Goal: Task Accomplishment & Management: Manage account settings

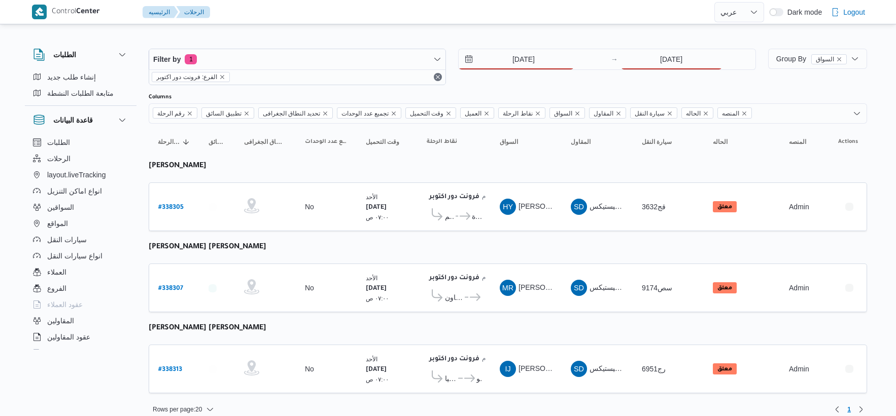
select select "ar"
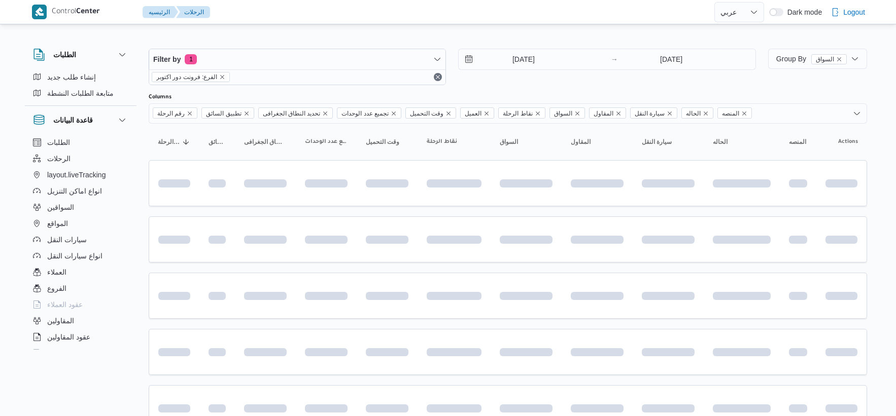
select select "ar"
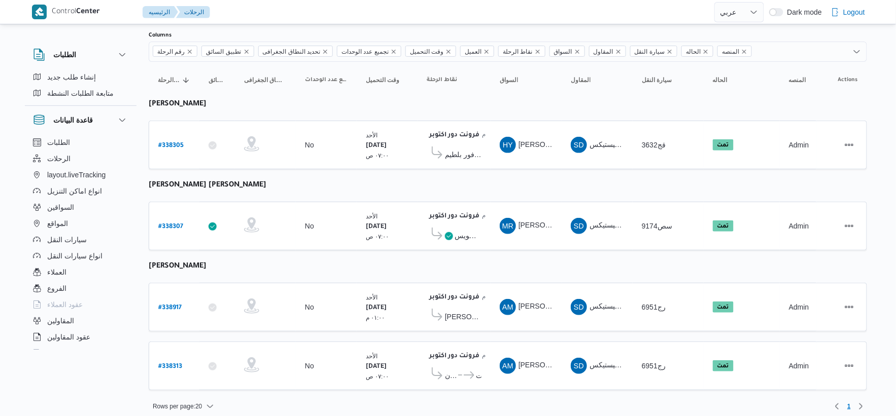
scroll to position [68, 0]
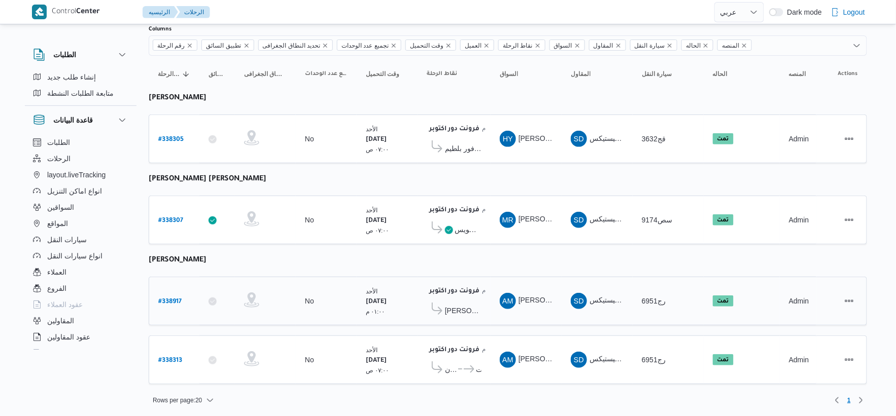
click at [168, 299] on b "# 338917" at bounding box center [169, 302] width 23 height 7
select select "ar"
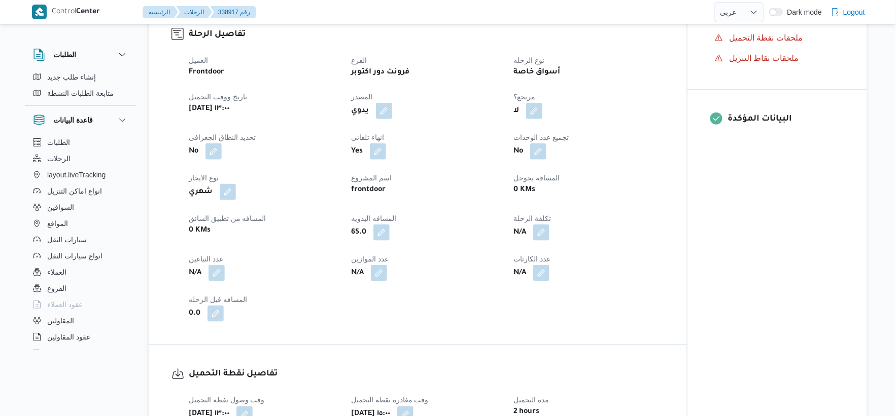
scroll to position [564, 0]
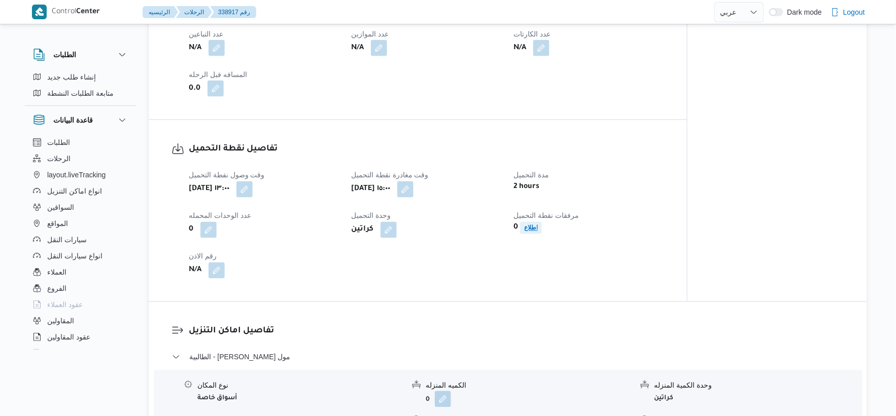
click at [536, 231] on b "اطلاع" at bounding box center [531, 228] width 14 height 7
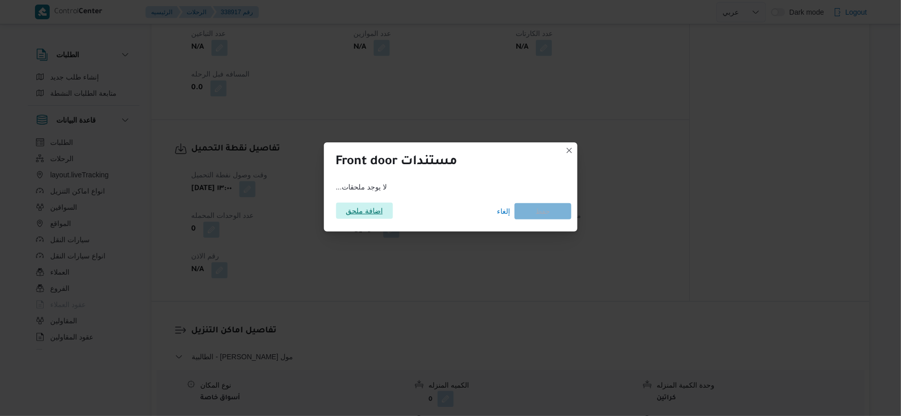
click at [383, 217] on span "اضافة ملحق" at bounding box center [364, 211] width 57 height 16
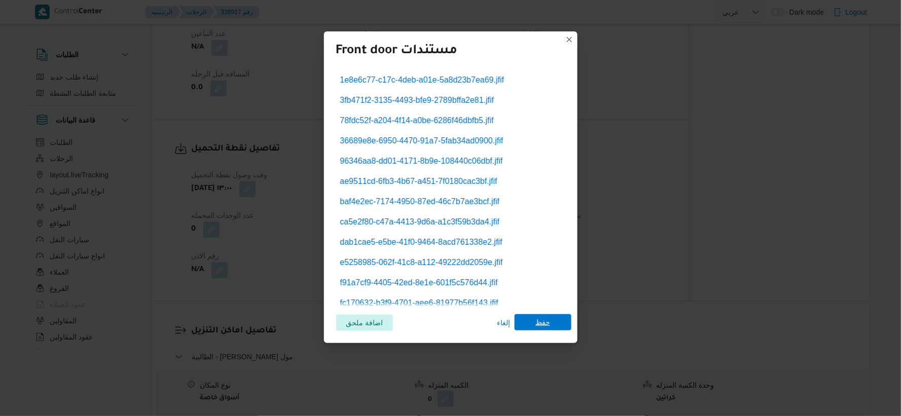
click at [542, 321] on span "حفظ" at bounding box center [543, 322] width 15 height 16
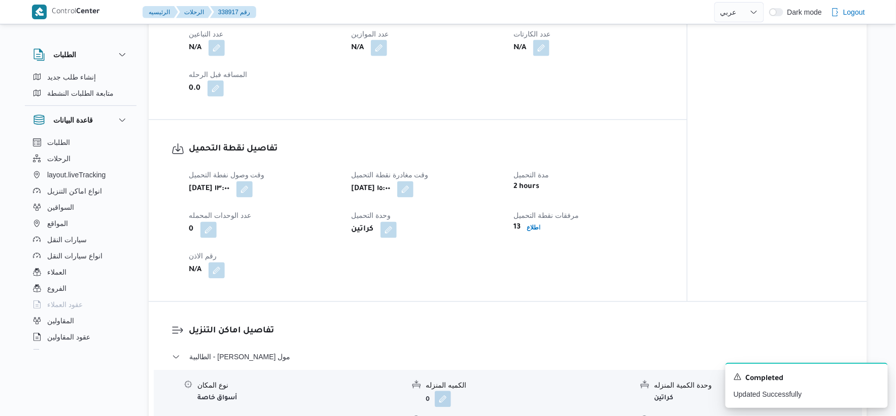
click at [474, 279] on div "وقت وصول نفطة التحميل أحد ٢١ سبتمبر ٢٠٢٥ ١٣:٠٠ وقت مغادرة نقطة التحميل أحد ٢١ س…" at bounding box center [426, 224] width 487 height 122
click at [221, 268] on button "button" at bounding box center [216, 270] width 16 height 16
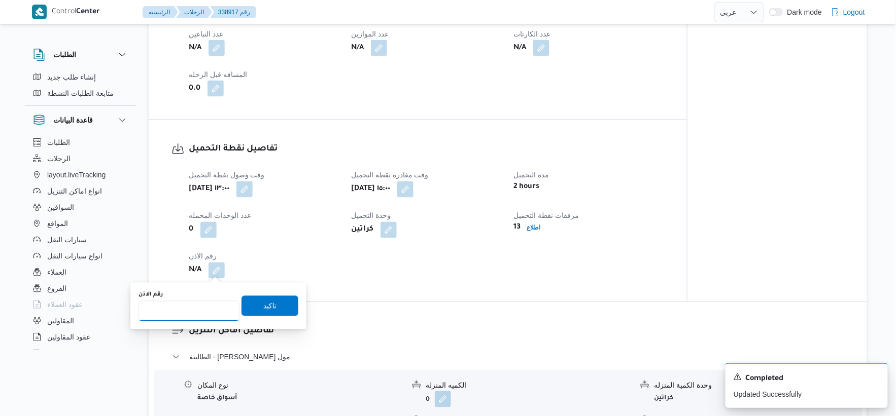
click at [188, 307] on input "رقم الاذن" at bounding box center [188, 311] width 101 height 20
type input "8818"
click at [266, 313] on span "تاكيد" at bounding box center [269, 306] width 57 height 20
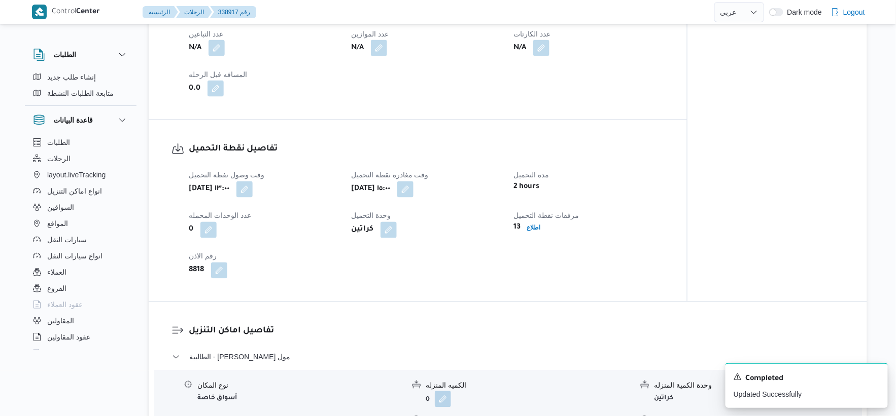
select select "ar"
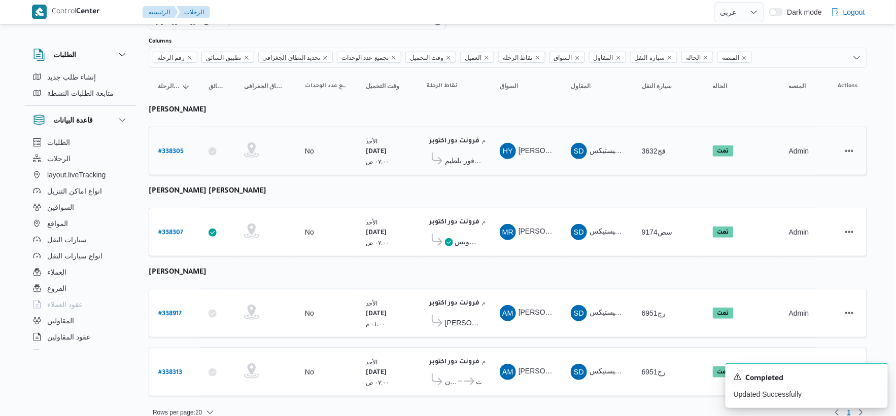
scroll to position [68, 0]
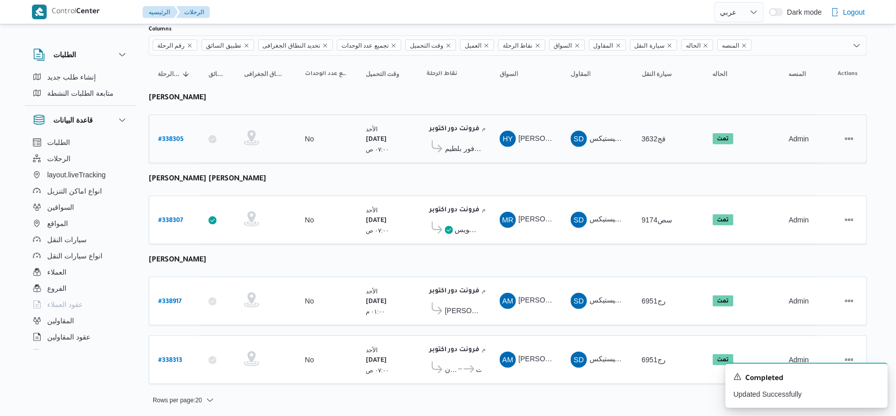
click at [175, 136] on b "# 338305" at bounding box center [170, 139] width 25 height 7
select select "ar"
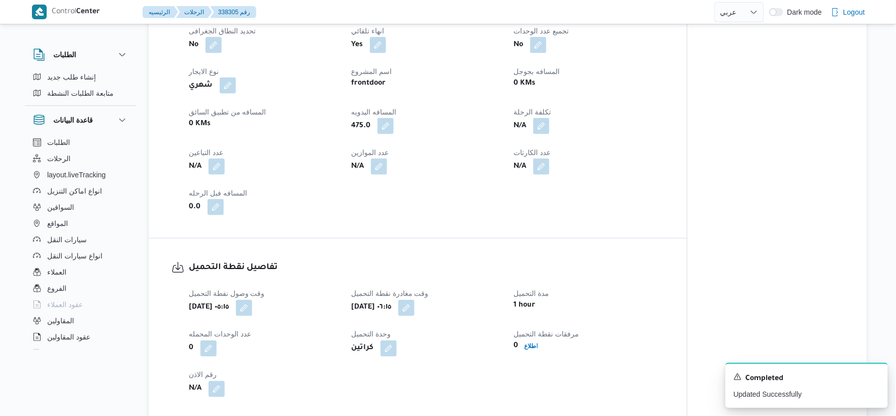
scroll to position [676, 0]
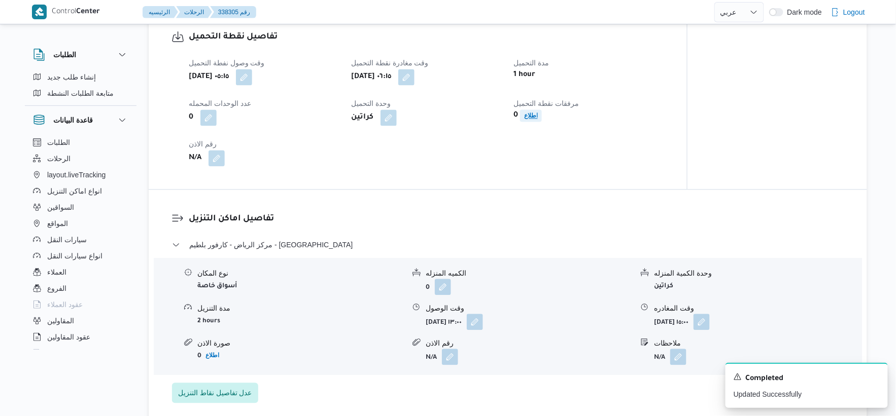
click at [526, 112] on b "اطلاع" at bounding box center [531, 115] width 14 height 7
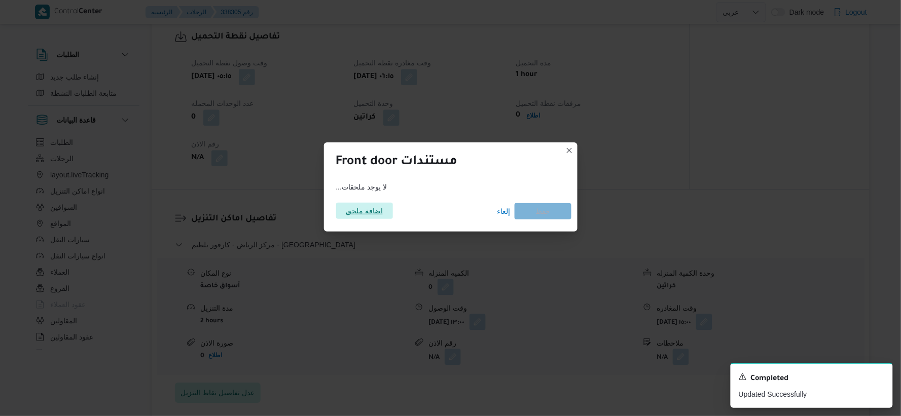
click at [373, 208] on span "اضافة ملحق" at bounding box center [364, 211] width 37 height 16
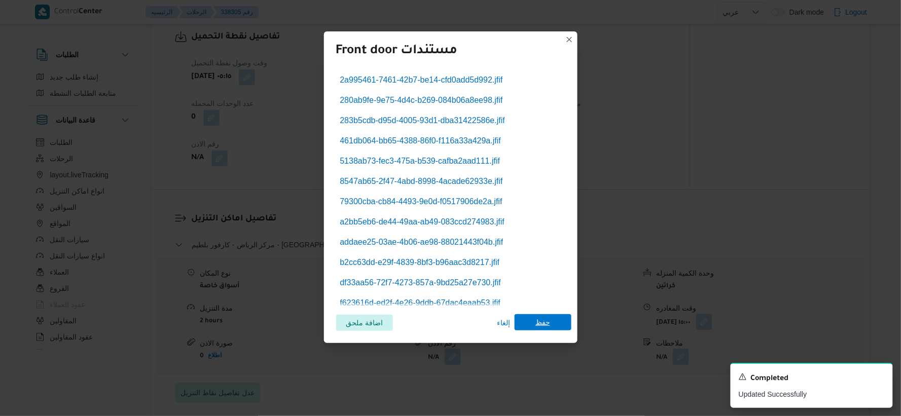
click at [549, 322] on span "حفظ" at bounding box center [543, 322] width 15 height 16
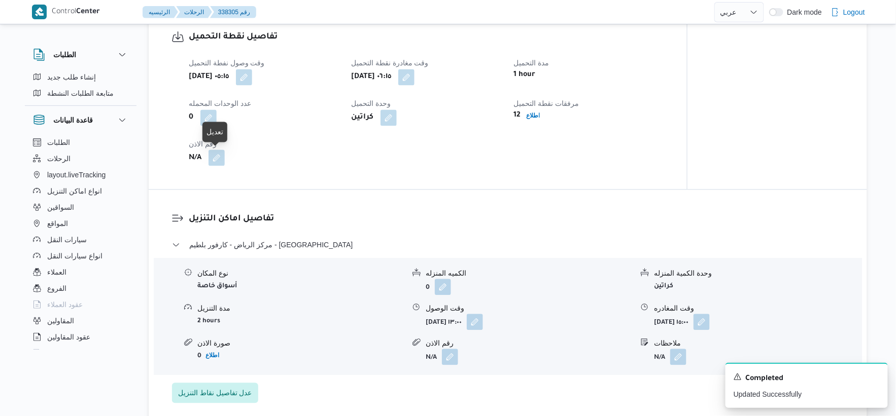
click at [221, 160] on button "button" at bounding box center [216, 158] width 16 height 16
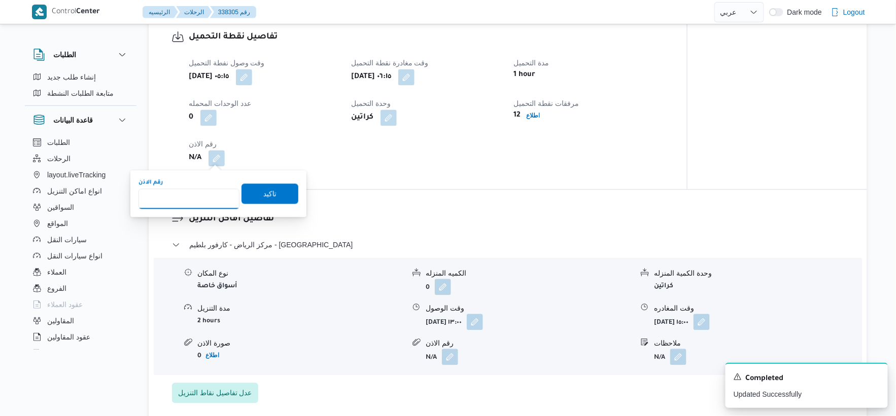
click at [191, 203] on input "رقم الاذن" at bounding box center [188, 199] width 101 height 20
type input "8804"
click at [271, 194] on span "تاكيد" at bounding box center [269, 193] width 57 height 20
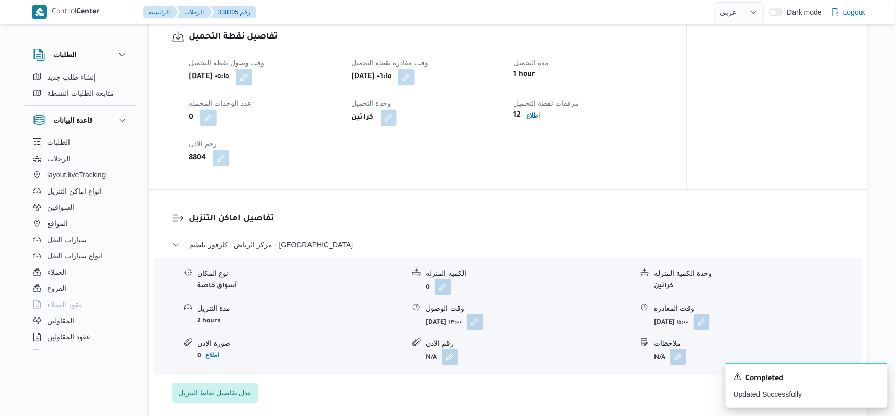
select select "ar"
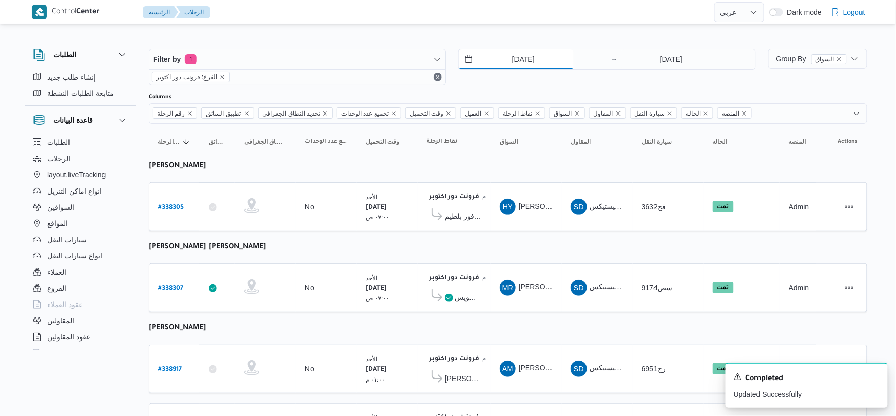
click at [532, 54] on input "21/9/2025" at bounding box center [516, 59] width 115 height 20
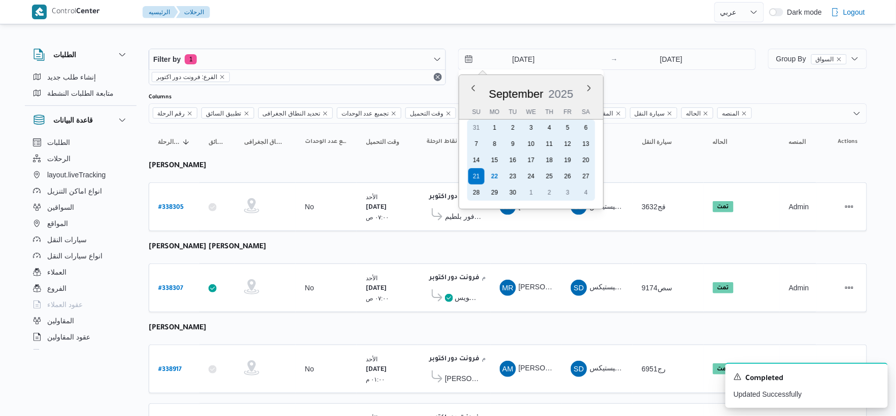
click at [498, 171] on div "22" at bounding box center [494, 176] width 16 height 16
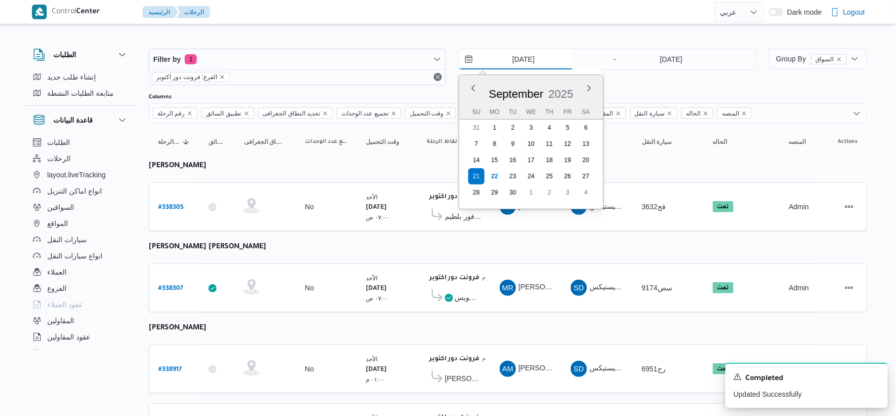
type input "22/9/2025"
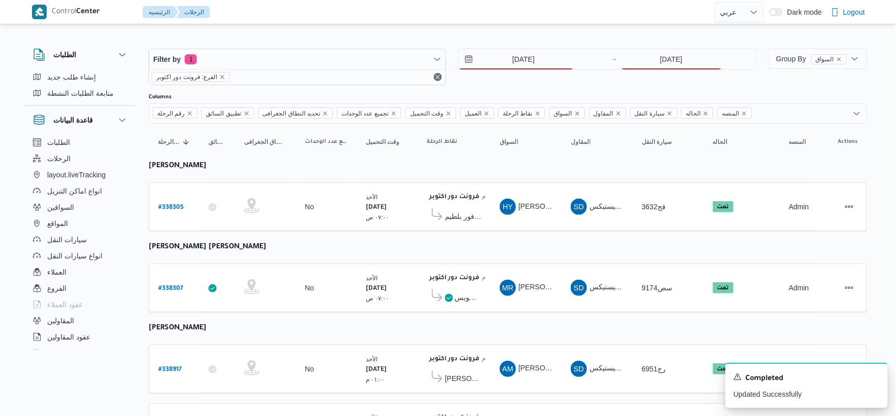
click at [690, 69] on div "22/9/2025 → 21/9/2025" at bounding box center [606, 59] width 297 height 21
drag, startPoint x: 673, startPoint y: 80, endPoint x: 676, endPoint y: 65, distance: 15.4
click at [675, 77] on div "22/9/2025 → 21/9/2025" at bounding box center [606, 67] width 297 height 37
click at [677, 51] on input "21/9/2025" at bounding box center [671, 59] width 101 height 20
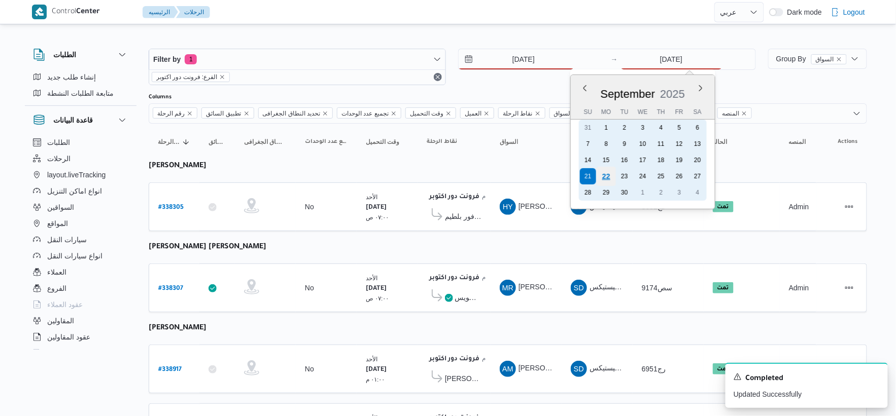
click at [608, 177] on div "22" at bounding box center [605, 176] width 19 height 19
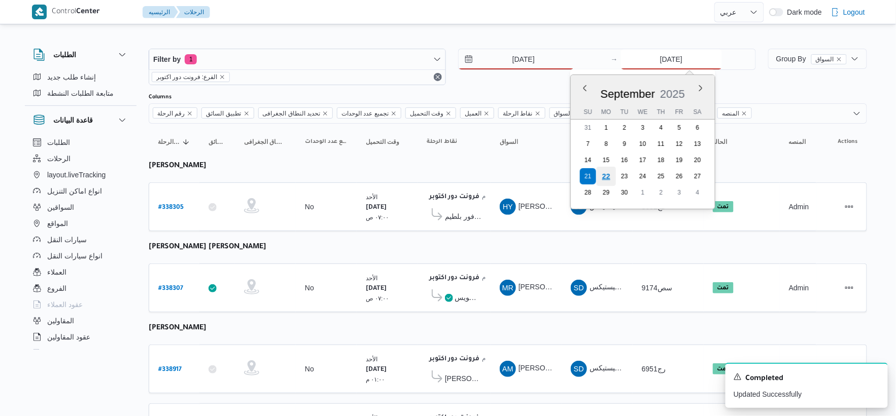
type input "22/9/2025"
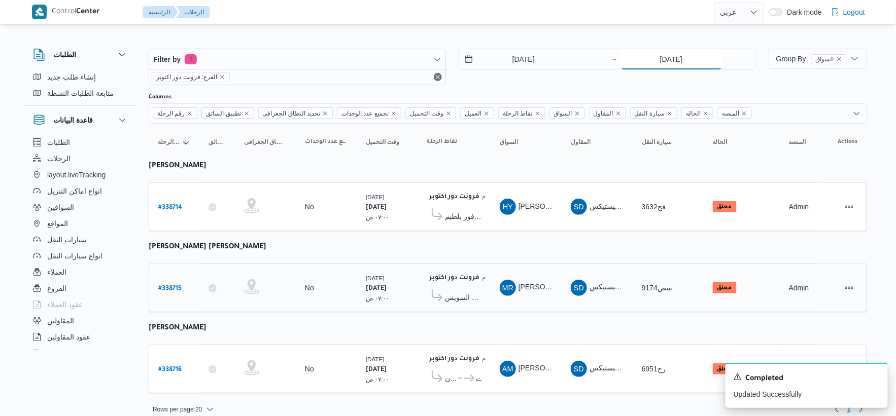
scroll to position [10, 0]
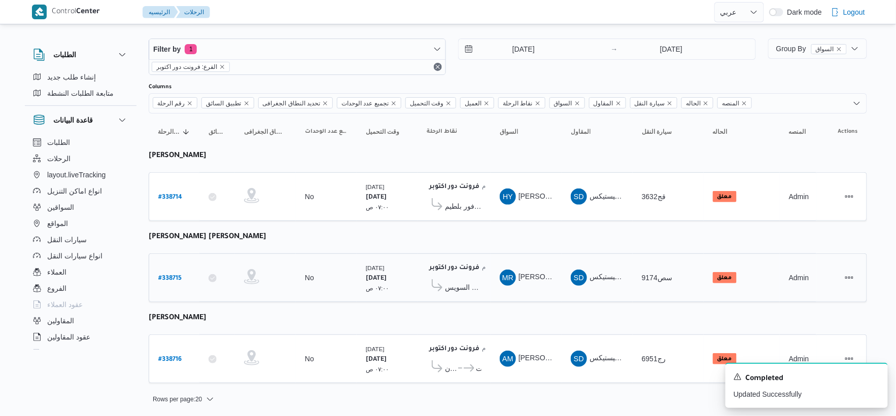
click at [166, 275] on b "# 338715" at bounding box center [169, 278] width 23 height 7
select select "ar"
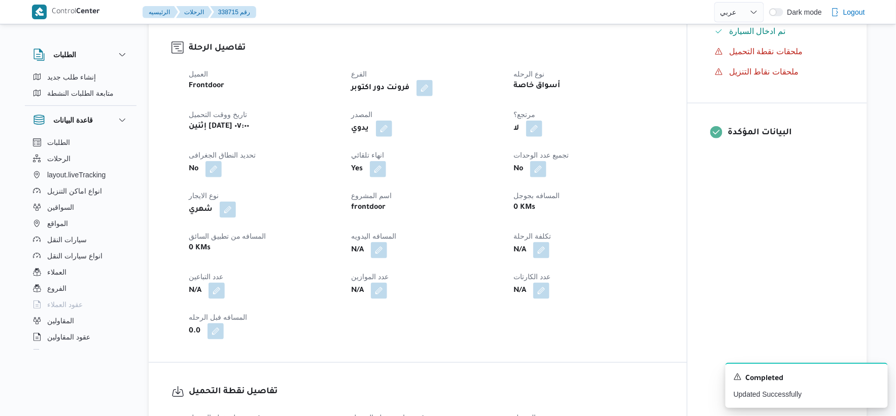
scroll to position [338, 0]
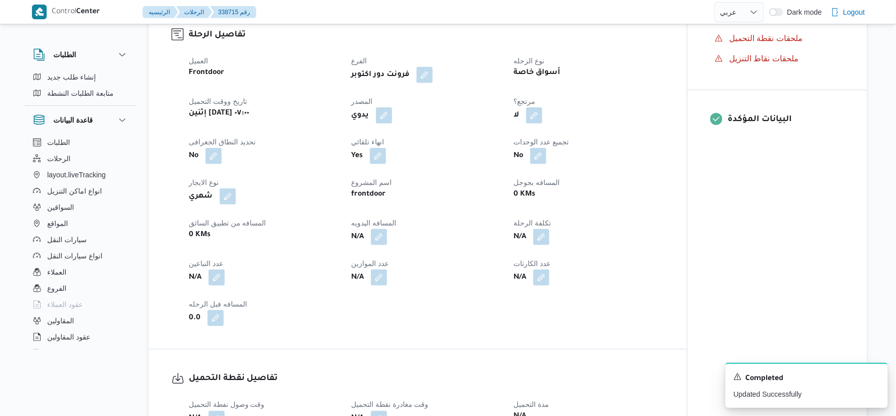
click at [376, 113] on span at bounding box center [381, 116] width 21 height 16
click at [388, 119] on button "button" at bounding box center [384, 115] width 16 height 16
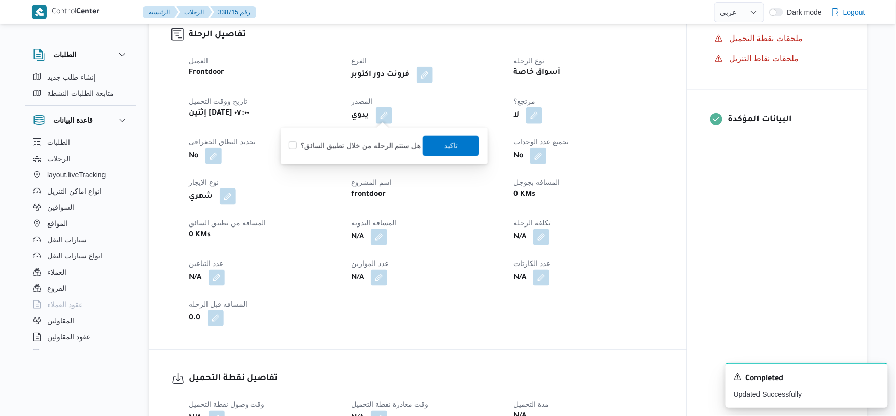
click at [375, 148] on label "هل ستتم الرحله من خلال تطبيق السائق؟" at bounding box center [355, 146] width 132 height 12
checkbox input "true"
click at [438, 145] on span "تاكيد" at bounding box center [451, 145] width 57 height 20
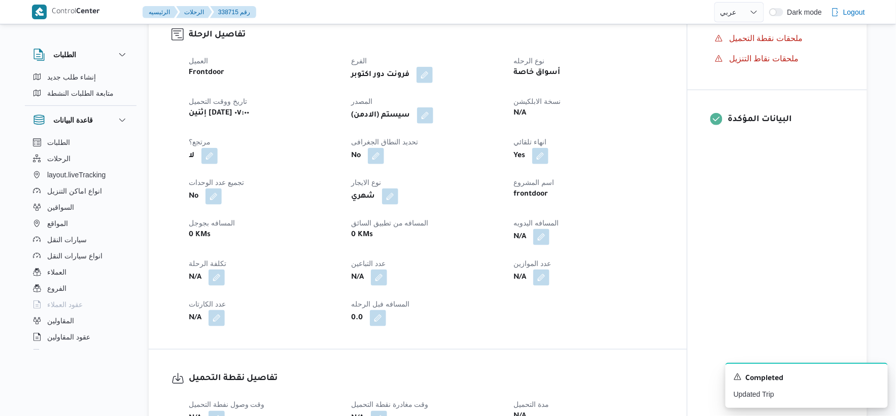
select select "ar"
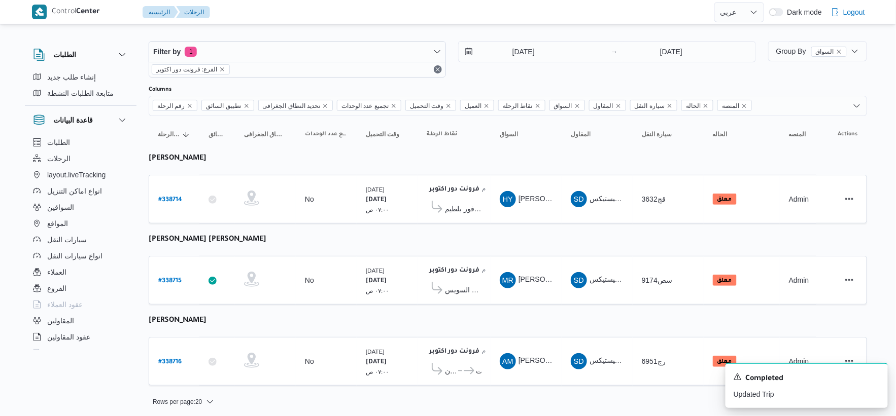
scroll to position [10, 0]
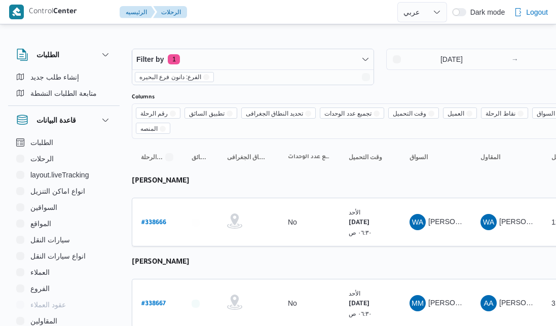
select select "ar"
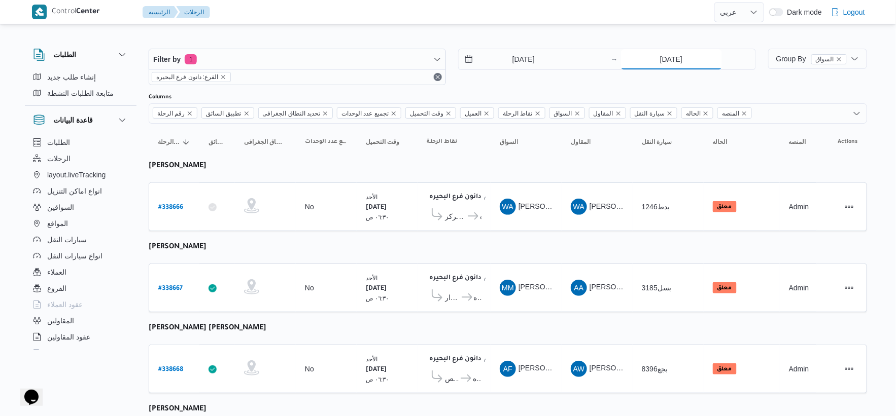
click at [556, 62] on input "[DATE]" at bounding box center [671, 59] width 101 height 20
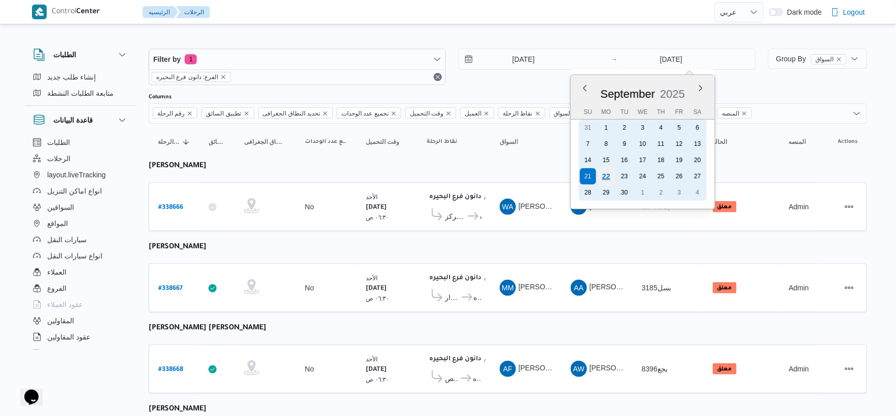
click at [556, 173] on div "22" at bounding box center [605, 176] width 19 height 19
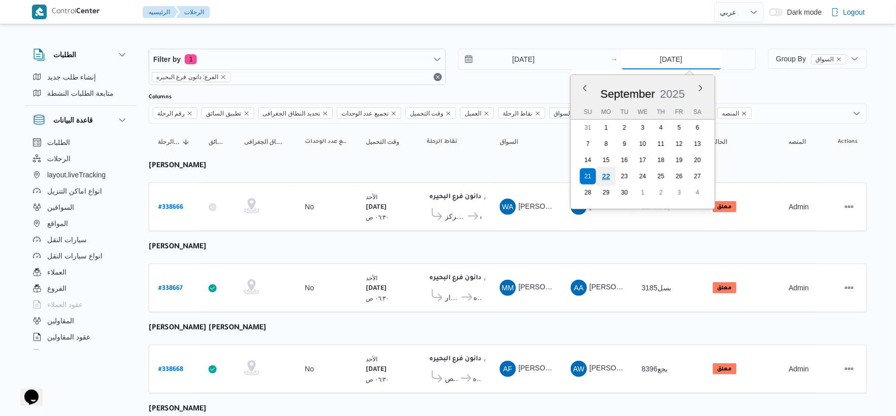
type input "[DATE]"
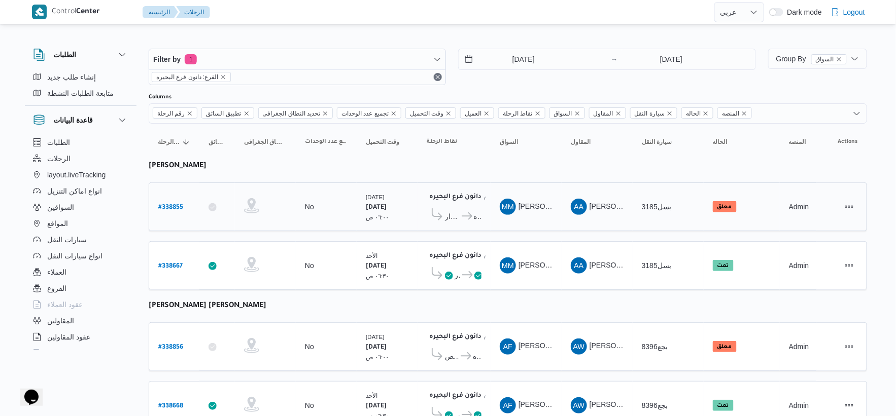
click at [357, 227] on td "وقت التحميل الإثنين ٢٢/٩/٢٠٢٥ ٠٦:٠٠ ص" at bounding box center [387, 207] width 61 height 49
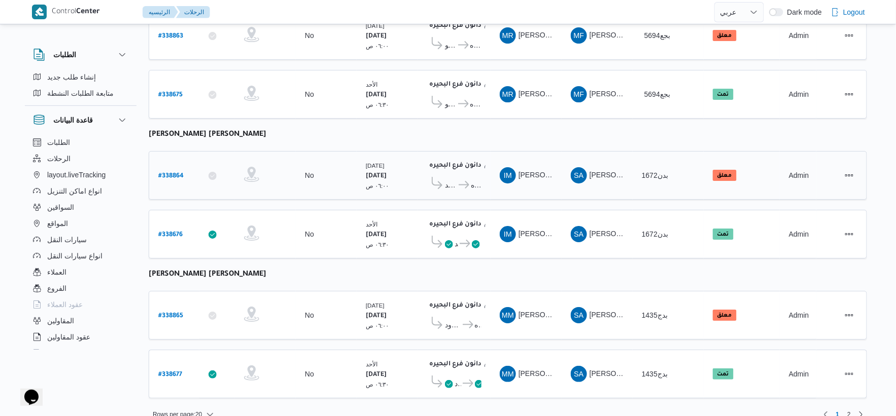
scroll to position [1154, 0]
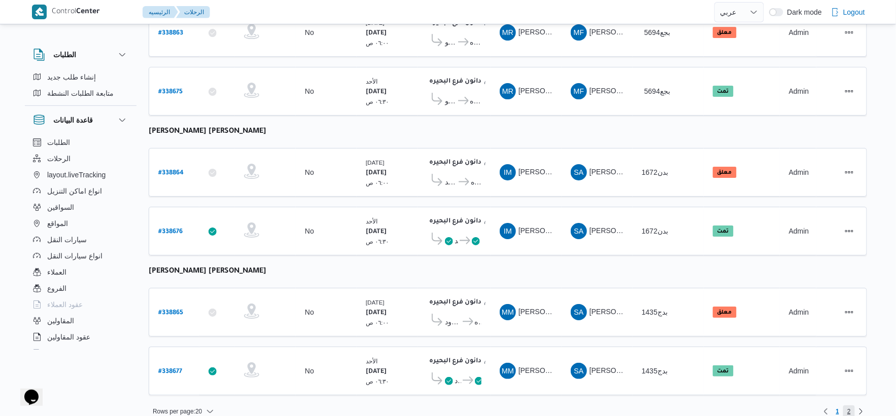
click at [556, 326] on span "2" at bounding box center [849, 412] width 4 height 12
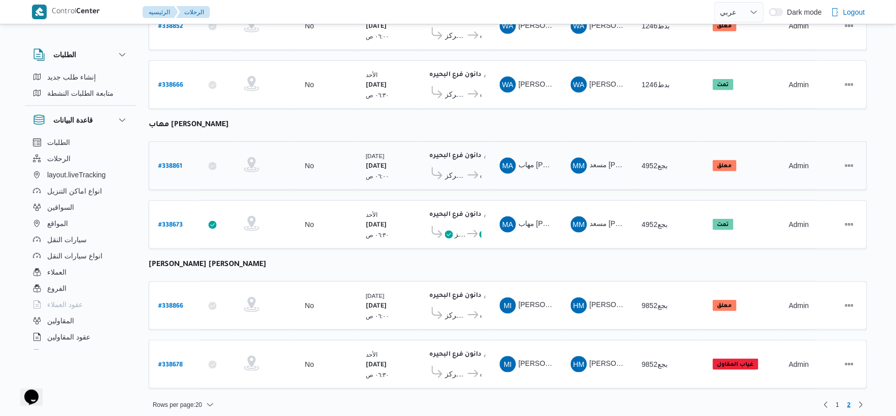
scroll to position [185, 0]
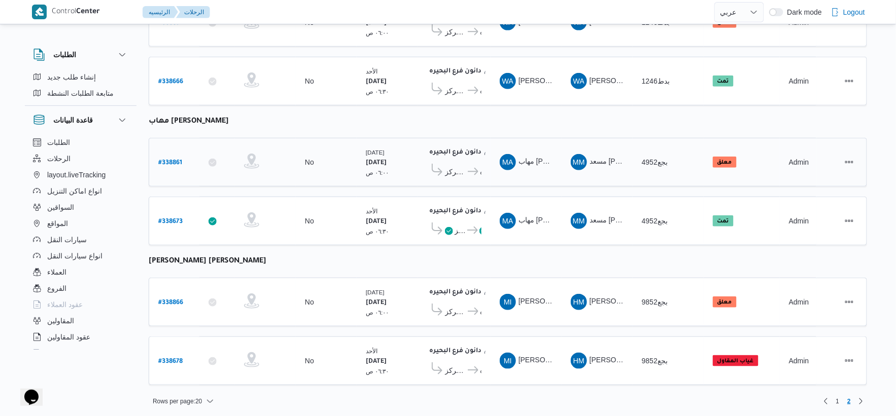
click at [174, 160] on b "# 338861" at bounding box center [170, 163] width 24 height 7
select select "ar"
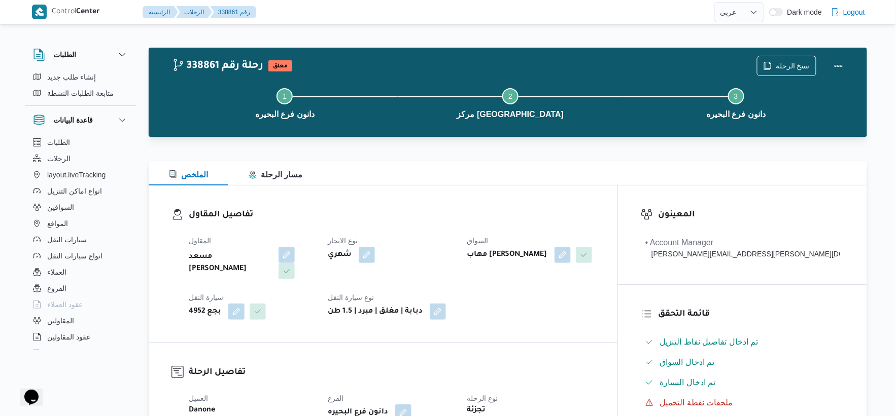
scroll to position [225, 0]
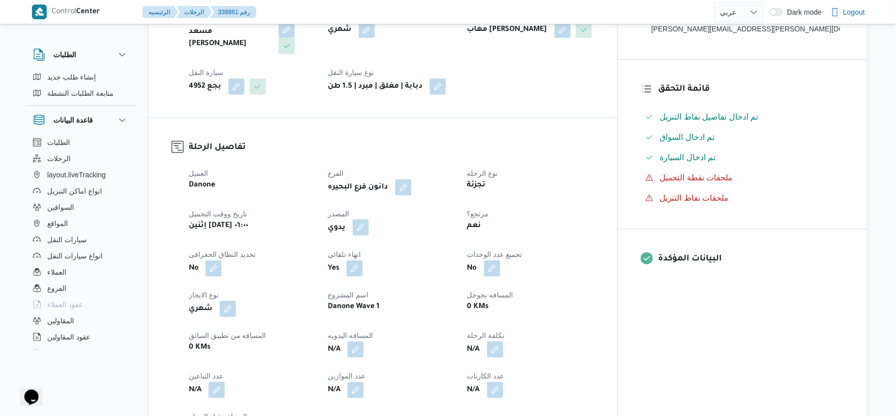
click at [369, 230] on button "button" at bounding box center [361, 228] width 16 height 16
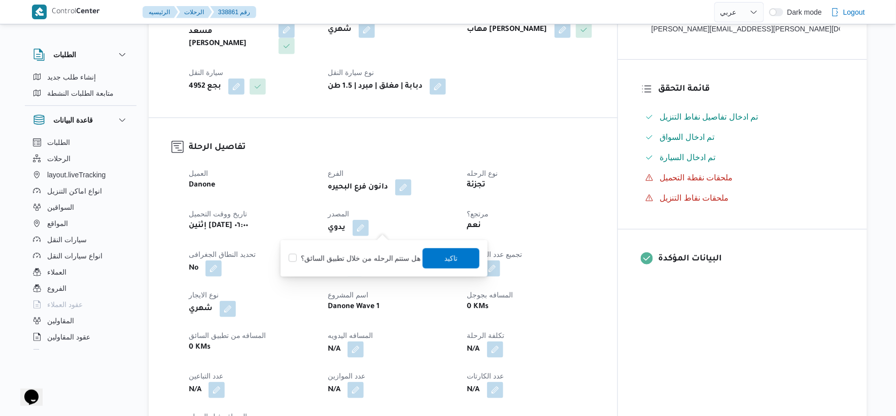
click at [393, 258] on label "هل ستتم الرحله من خلال تطبيق السائق؟" at bounding box center [355, 259] width 132 height 12
checkbox input "true"
click at [472, 252] on span "تاكيد" at bounding box center [451, 258] width 57 height 20
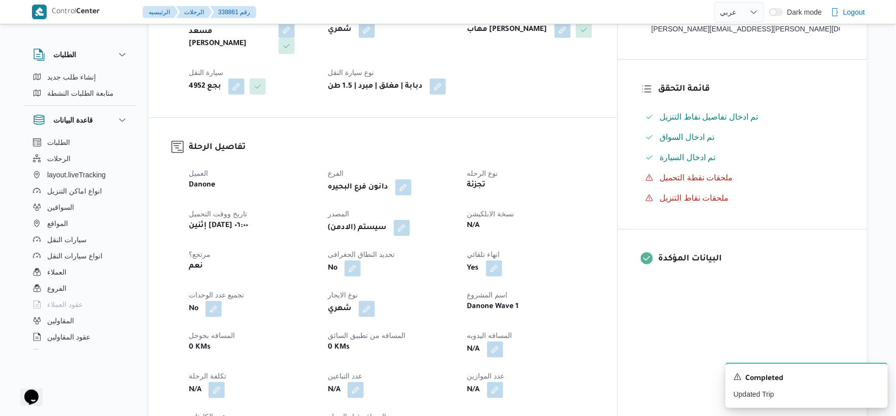
select select "ar"
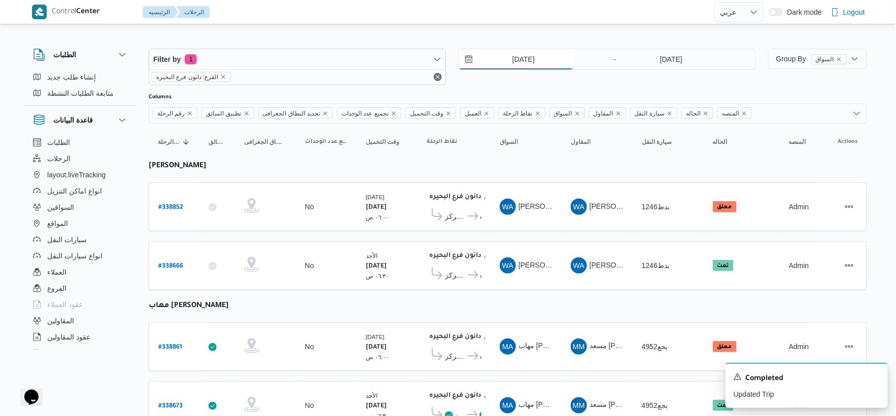
click at [519, 53] on input "21/9/2025" at bounding box center [516, 59] width 115 height 20
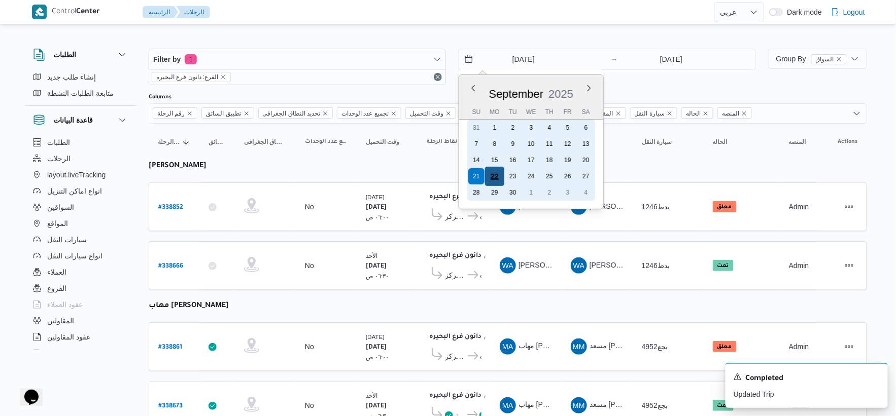
click at [496, 171] on div "22" at bounding box center [494, 176] width 19 height 19
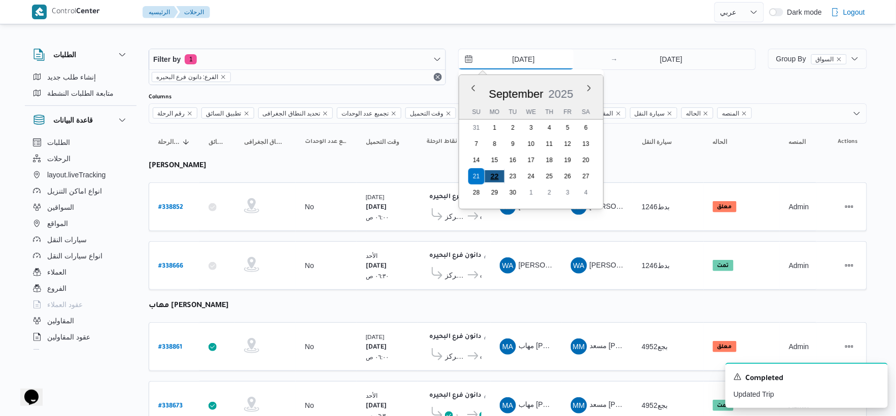
type input "22/9/2025"
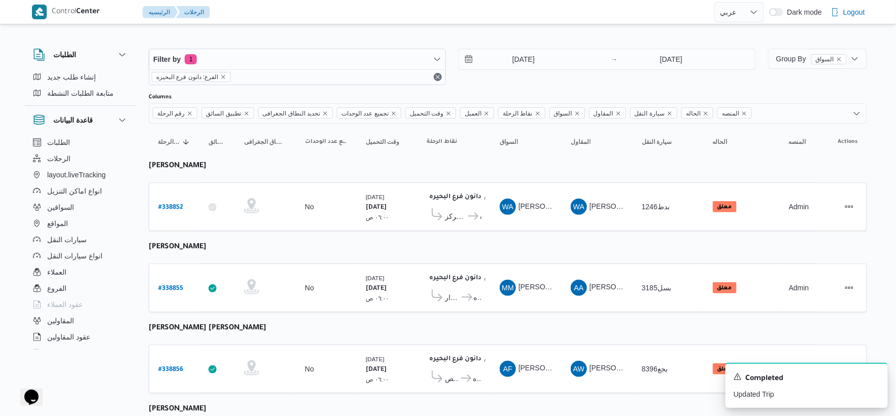
click at [556, 326] on icon "Dismiss toast" at bounding box center [875, 376] width 8 height 8
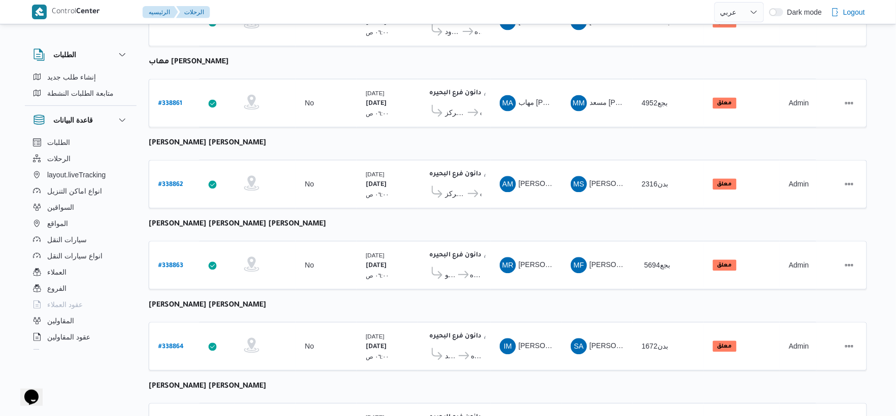
scroll to position [646, 0]
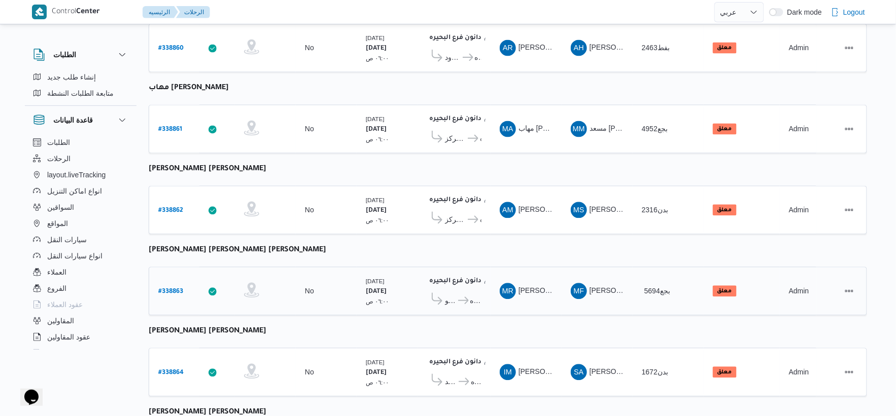
click at [172, 289] on b "# 338863" at bounding box center [170, 292] width 25 height 7
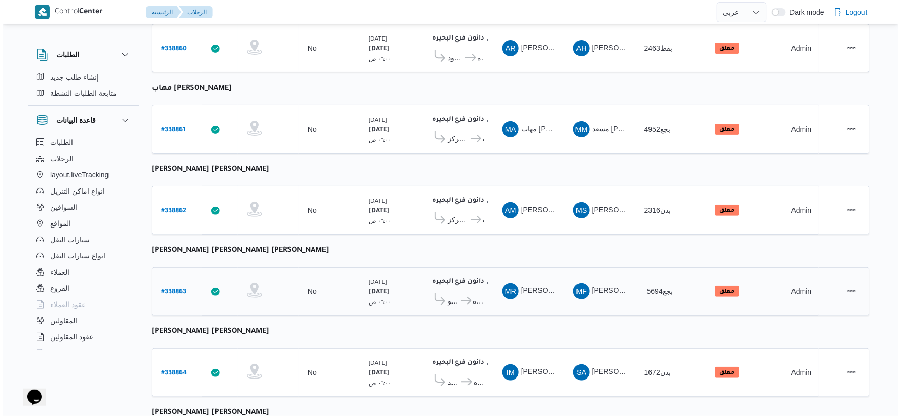
scroll to position [27, 0]
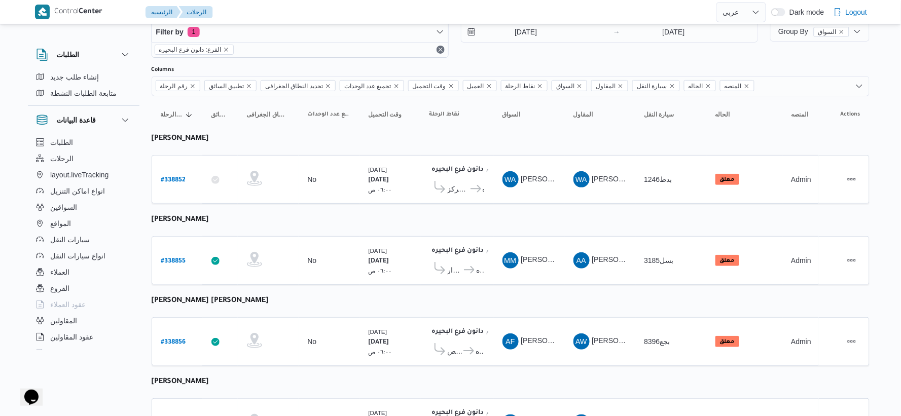
select select "ar"
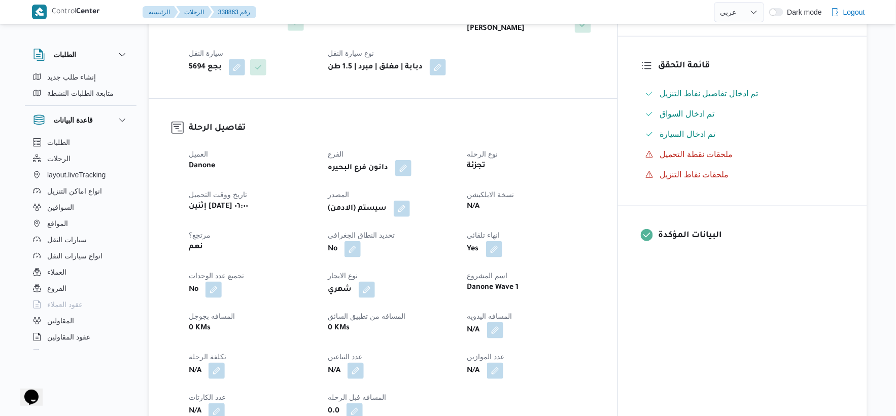
scroll to position [195, 0]
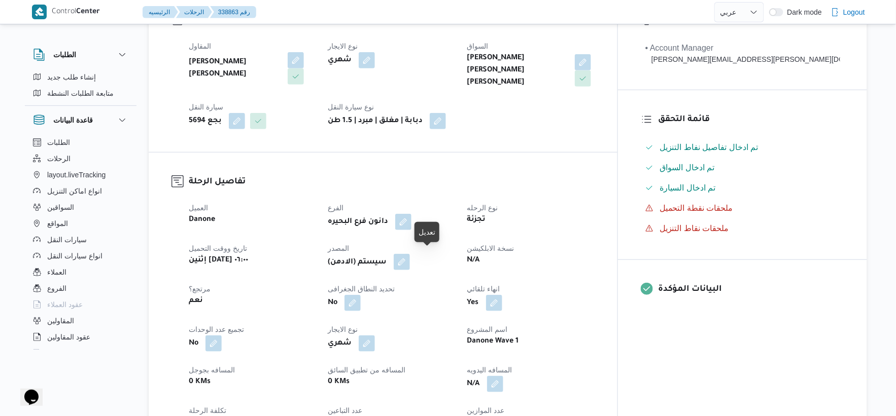
click at [410, 257] on button "button" at bounding box center [402, 262] width 16 height 16
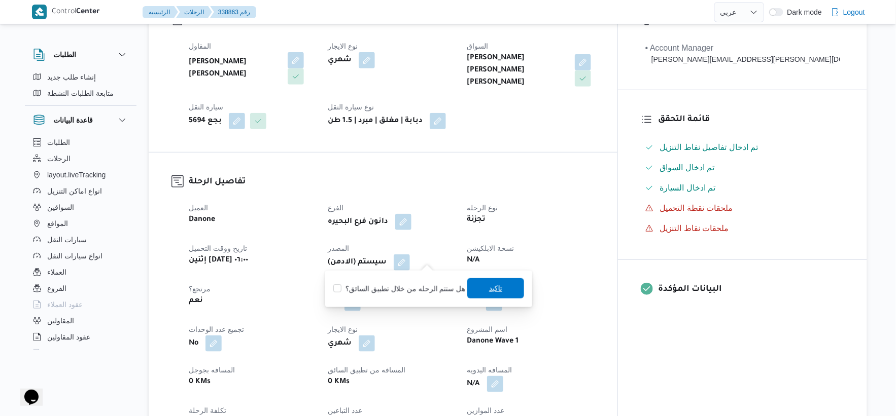
click at [510, 279] on span "تاكيد" at bounding box center [495, 288] width 57 height 20
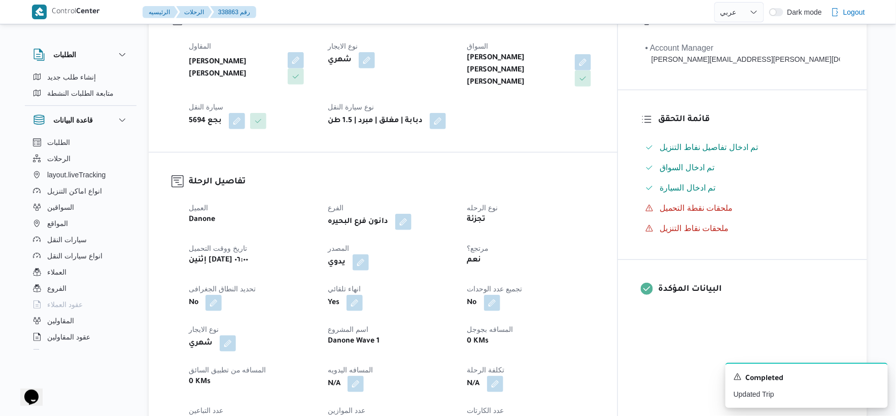
select select "ar"
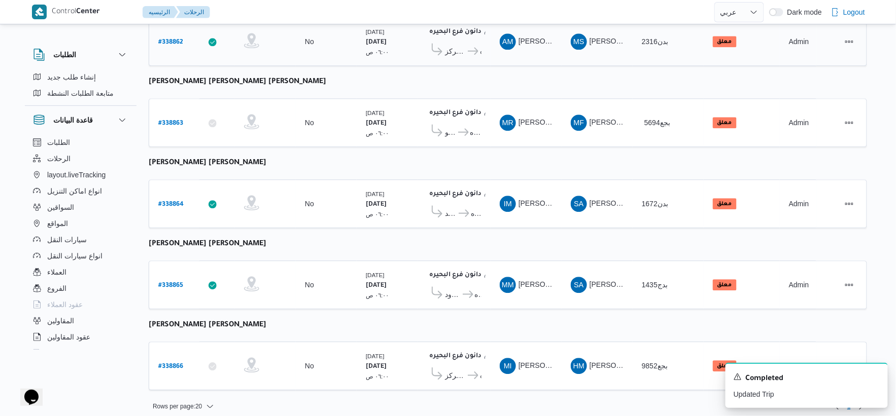
scroll to position [758, 0]
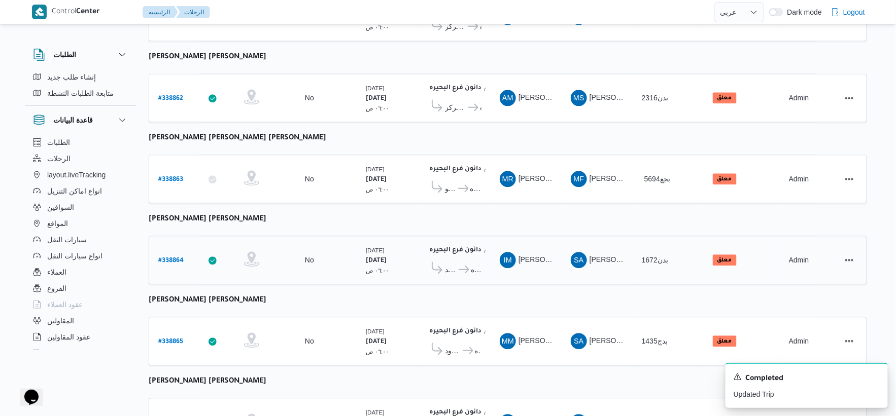
click at [477, 265] on span "دانون فرع البحيره" at bounding box center [476, 270] width 11 height 12
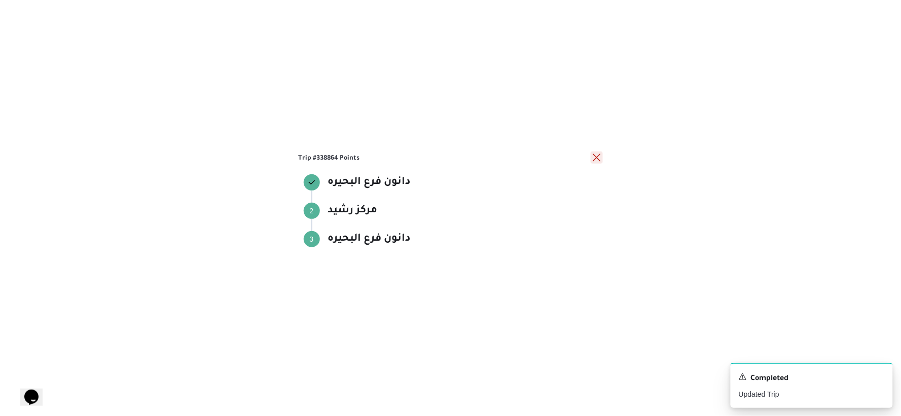
click at [556, 157] on button "close" at bounding box center [597, 158] width 12 height 12
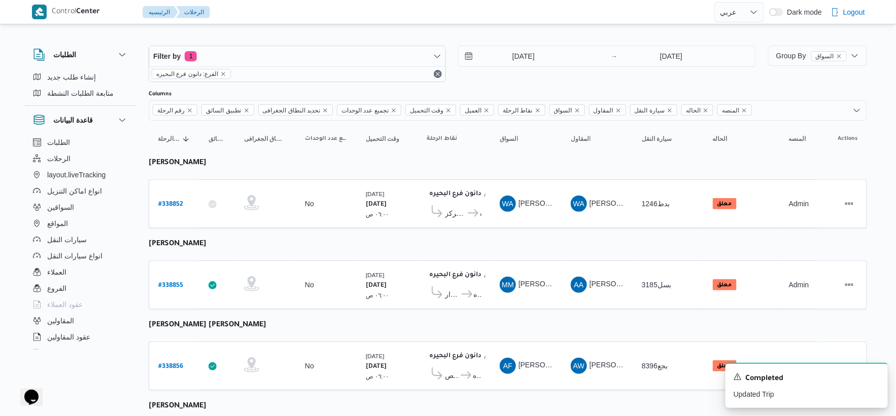
scroll to position [0, 0]
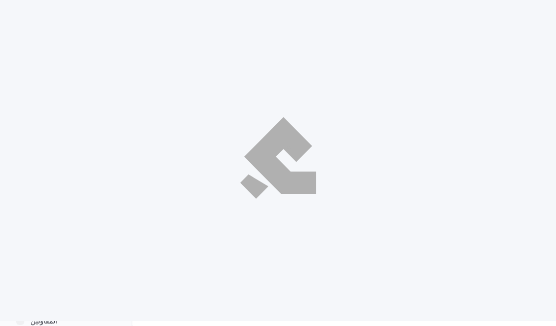
select select "ar"
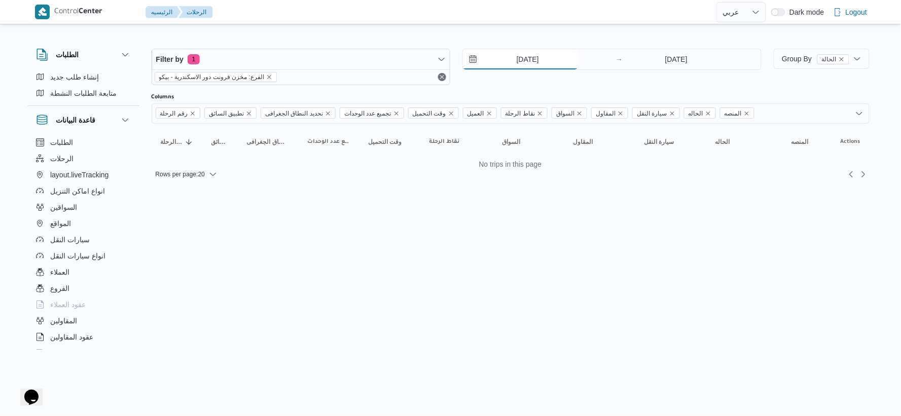
click at [537, 58] on input "[DATE]" at bounding box center [520, 59] width 115 height 20
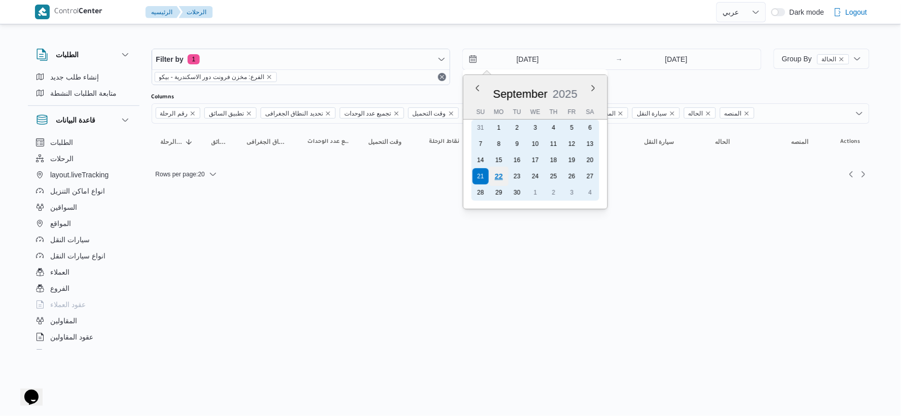
drag, startPoint x: 499, startPoint y: 170, endPoint x: 506, endPoint y: 170, distance: 6.6
click at [500, 170] on div "22" at bounding box center [499, 176] width 16 height 16
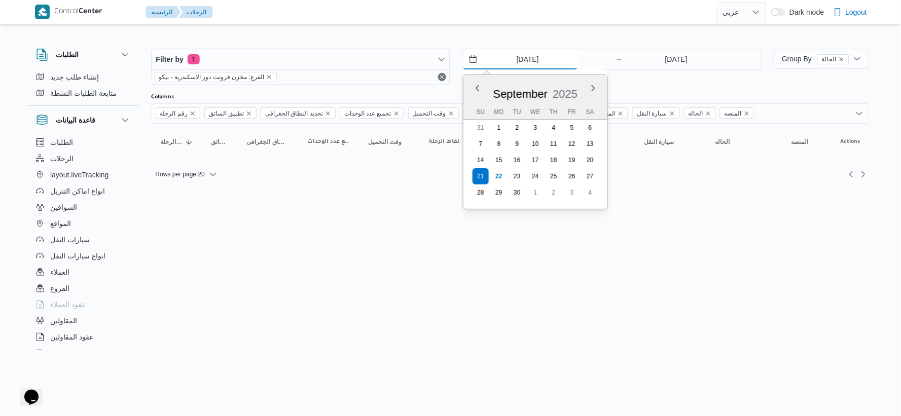
type input "[DATE]"
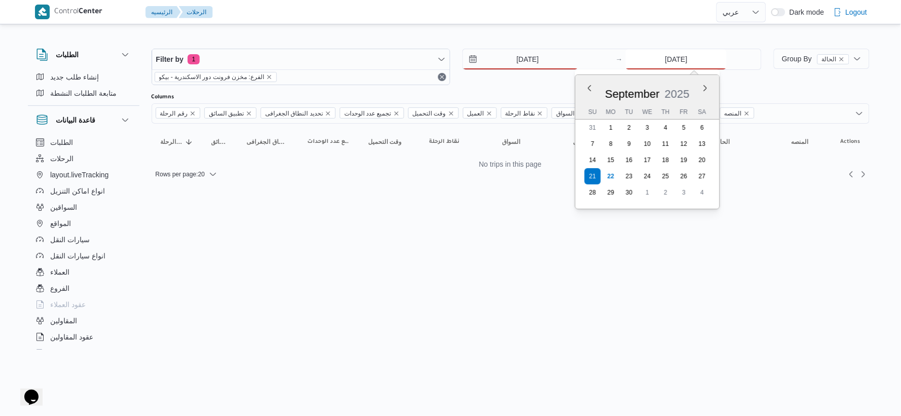
click at [556, 66] on input "[DATE]" at bounding box center [676, 59] width 101 height 20
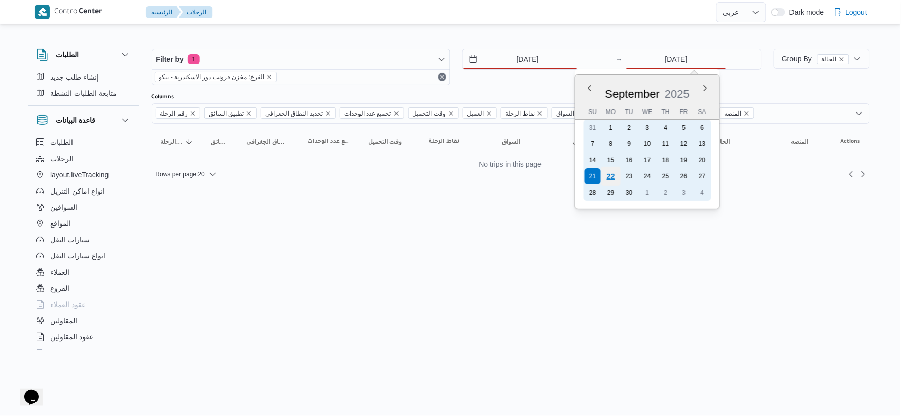
click at [556, 174] on div "22" at bounding box center [611, 176] width 19 height 19
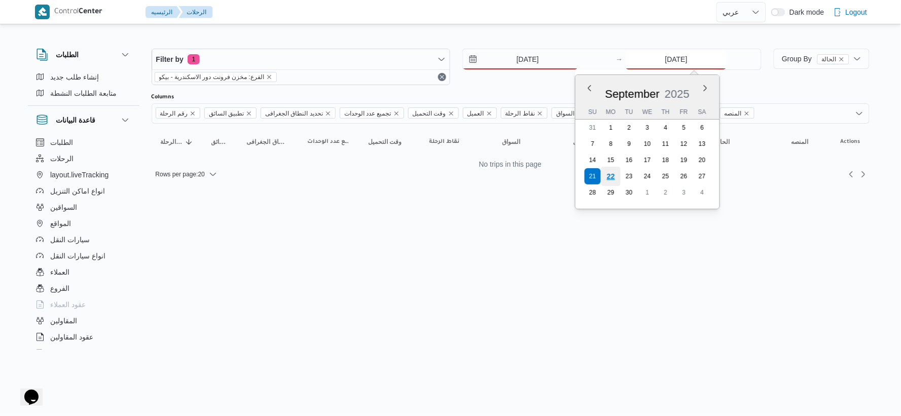
type input "[DATE]"
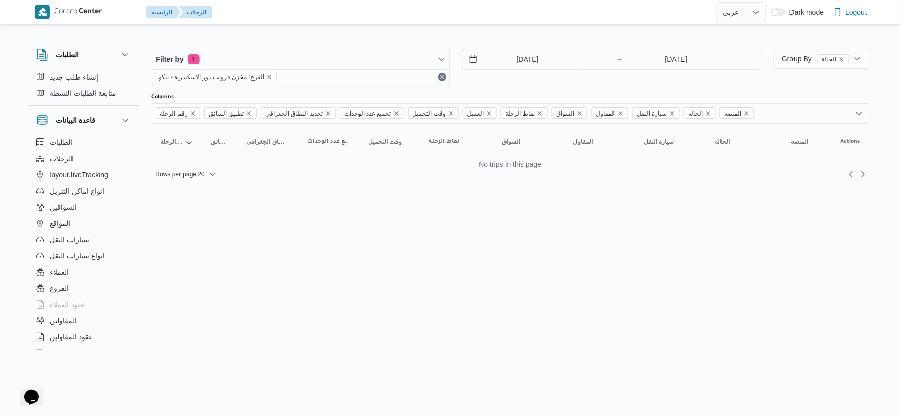
click at [486, 214] on html "Control Center الرئيسيه الرحلات English عربي Dark mode Logout الطلبات إنشاء طلب…" at bounding box center [450, 208] width 901 height 416
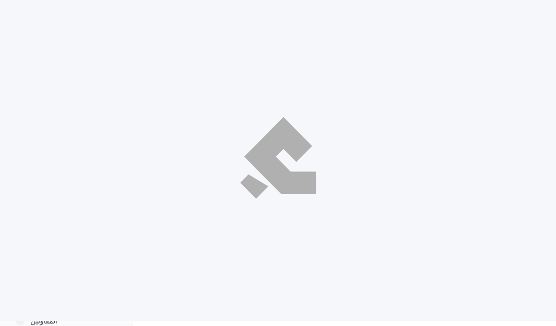
select select "ar"
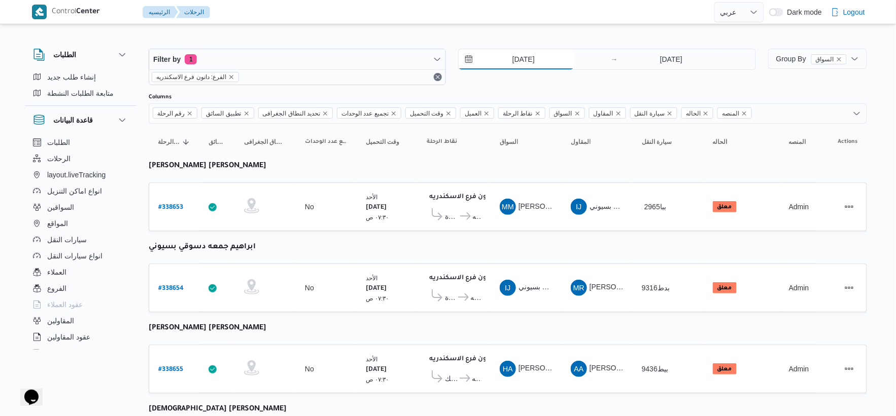
click at [536, 60] on input "[DATE]" at bounding box center [516, 59] width 115 height 20
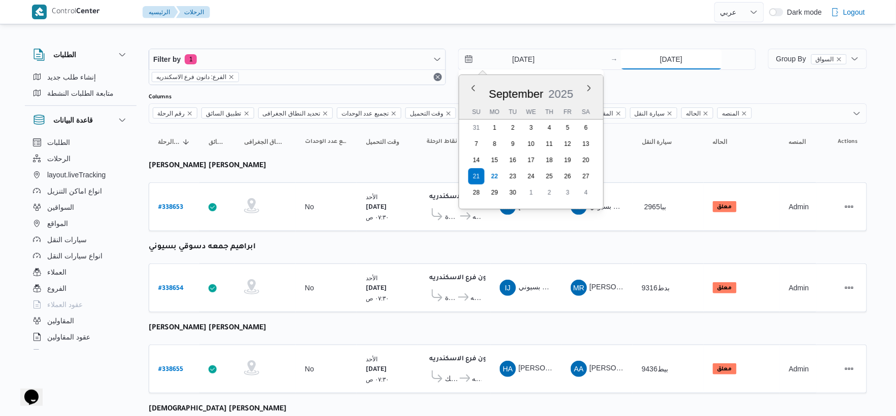
click at [556, 65] on input "[DATE]" at bounding box center [671, 59] width 101 height 20
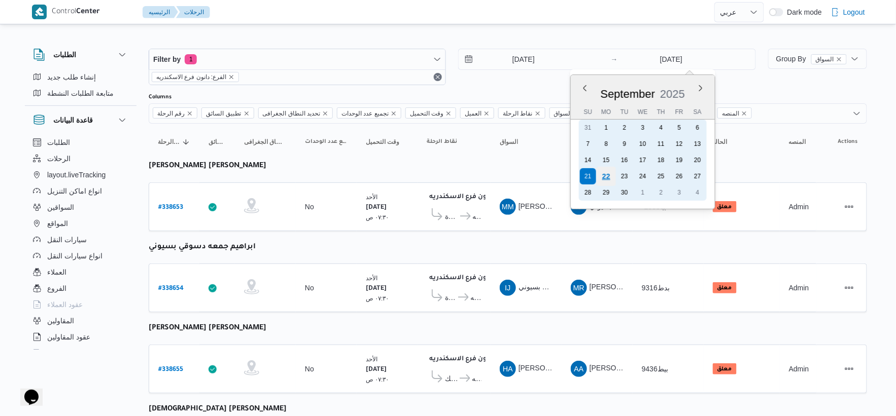
click at [556, 173] on div "22" at bounding box center [605, 176] width 19 height 19
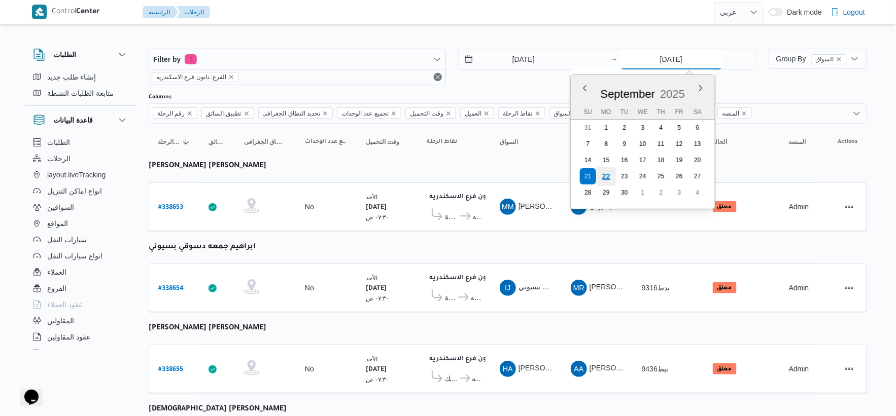
type input "[DATE]"
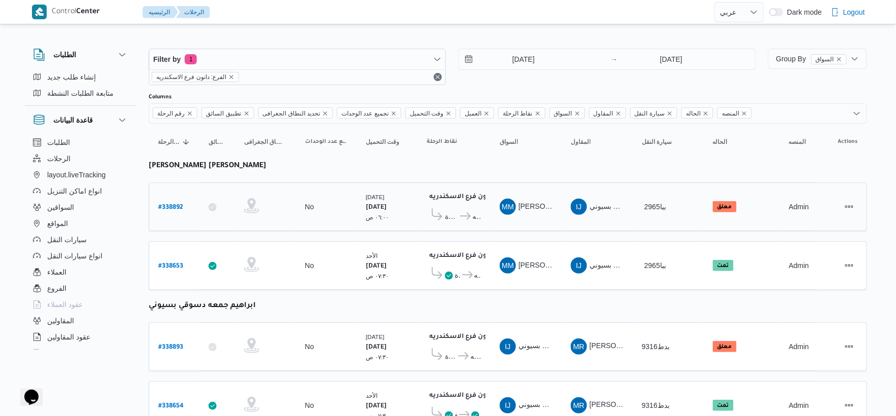
click at [327, 209] on div "No" at bounding box center [326, 206] width 51 height 17
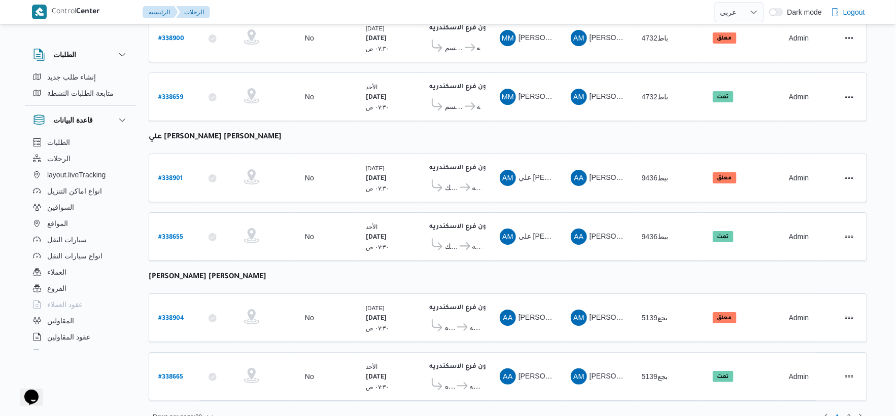
scroll to position [1154, 0]
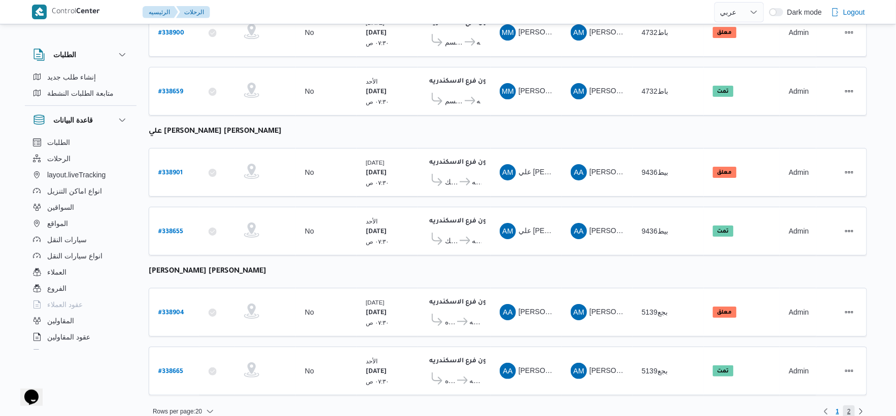
click at [556, 326] on span "2" at bounding box center [849, 412] width 4 height 12
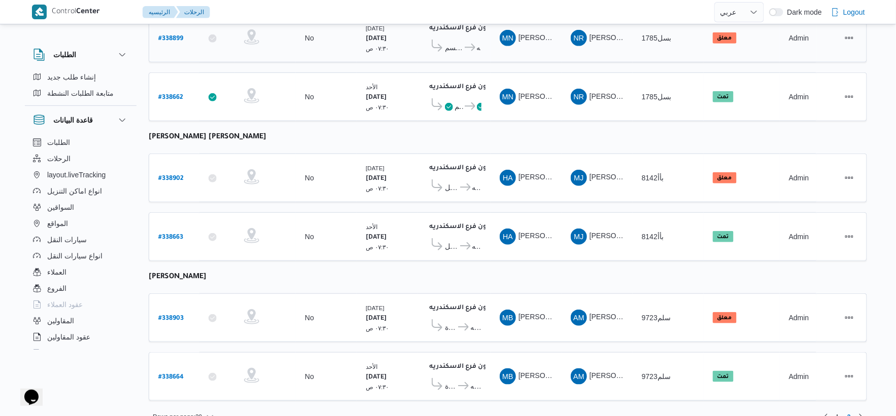
scroll to position [185, 0]
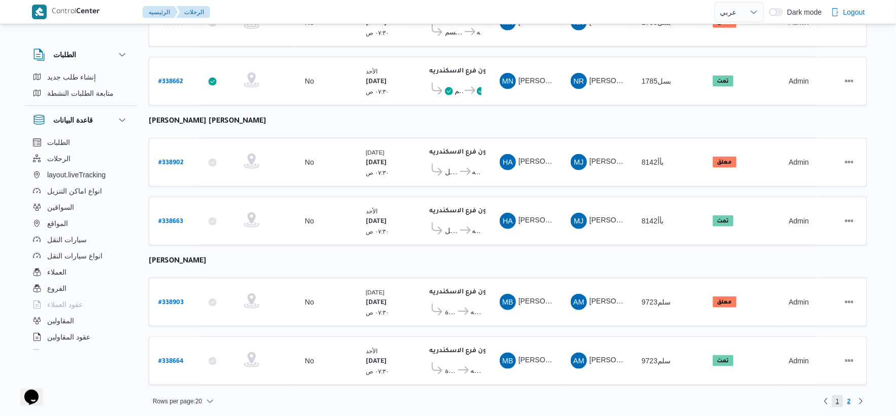
click at [556, 326] on span "1" at bounding box center [838, 402] width 4 height 12
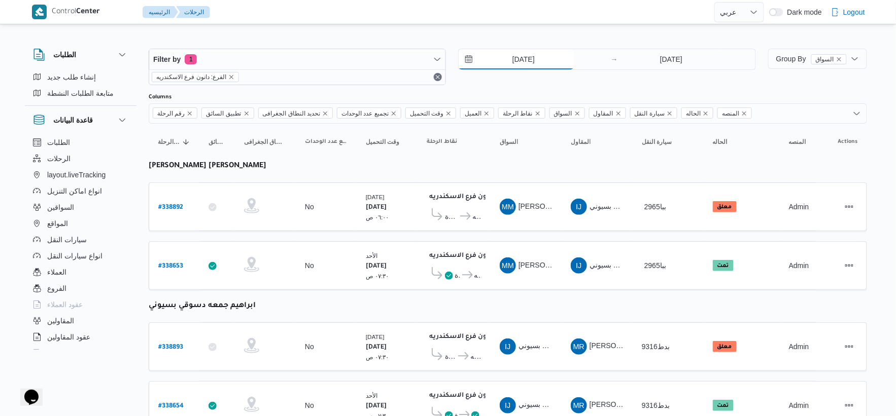
click at [531, 53] on input "21/9/2025" at bounding box center [516, 59] width 115 height 20
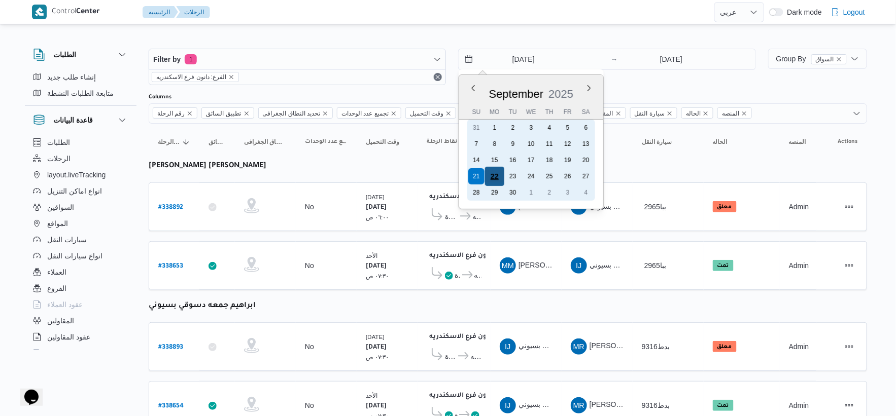
click at [499, 170] on div "22" at bounding box center [494, 176] width 19 height 19
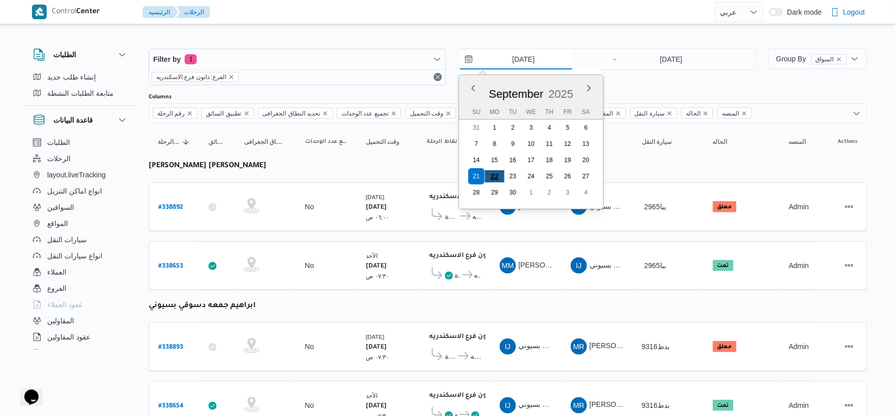
type input "22/9/2025"
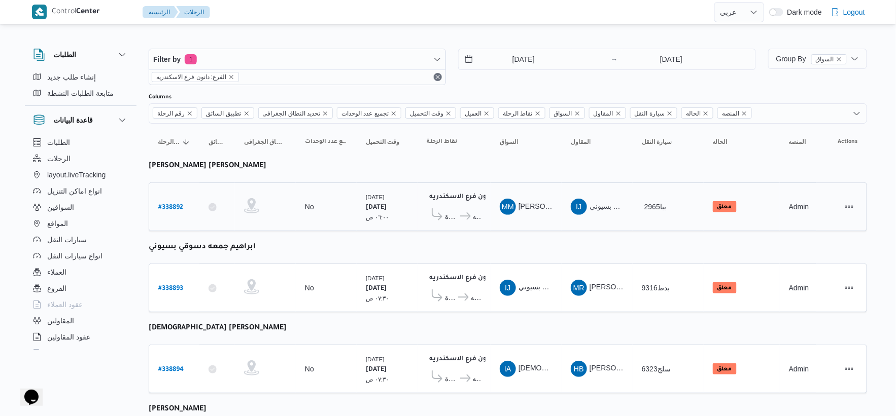
click at [419, 225] on td "نقاط الرحلة دانون فرع الاسكندريه ٠٧:٤٨ م قسم ثان المنتزة دانون فرع الاسكندريه" at bounding box center [453, 207] width 73 height 49
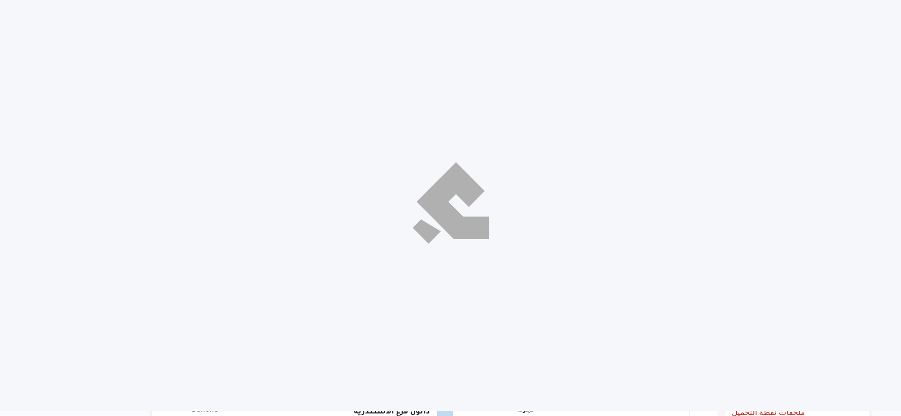
select select "ar"
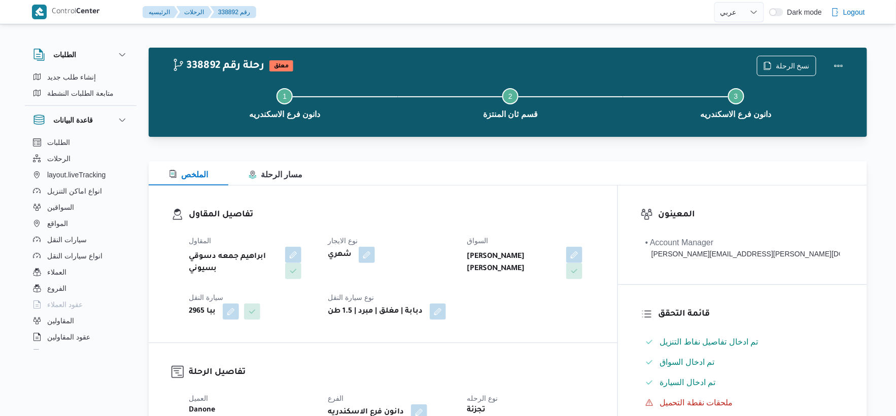
scroll to position [225, 0]
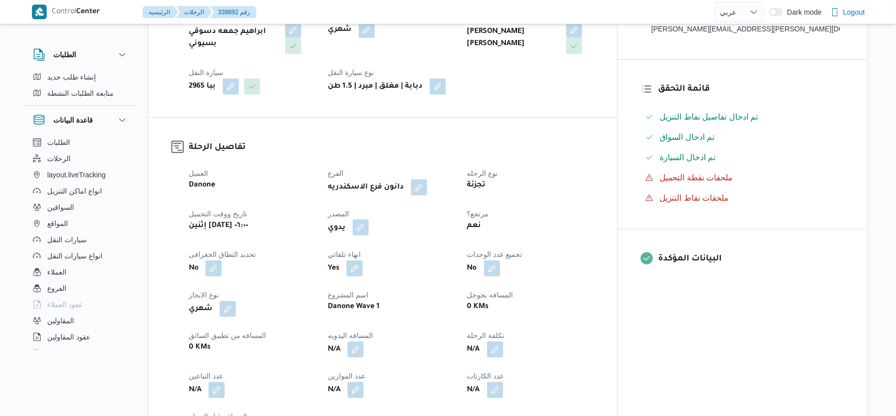
click at [369, 229] on button "button" at bounding box center [361, 228] width 16 height 16
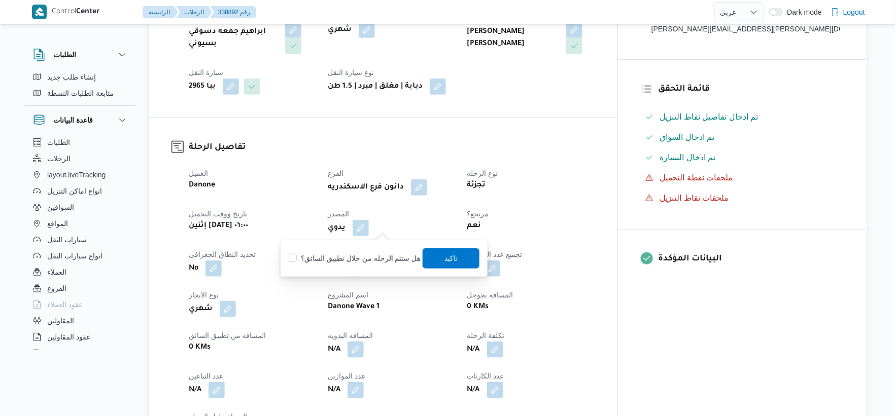
click at [383, 258] on label "هل ستتم الرحله من خلال تطبيق السائق؟" at bounding box center [355, 259] width 132 height 12
checkbox input "true"
click at [436, 256] on span "تاكيد" at bounding box center [451, 258] width 57 height 20
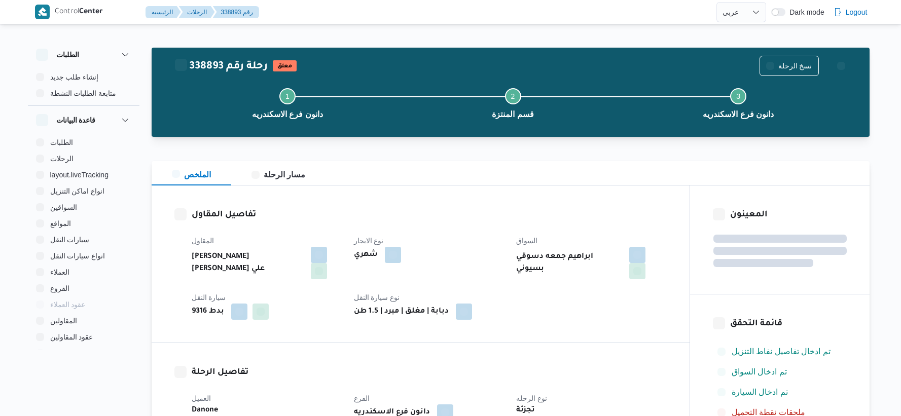
select select "ar"
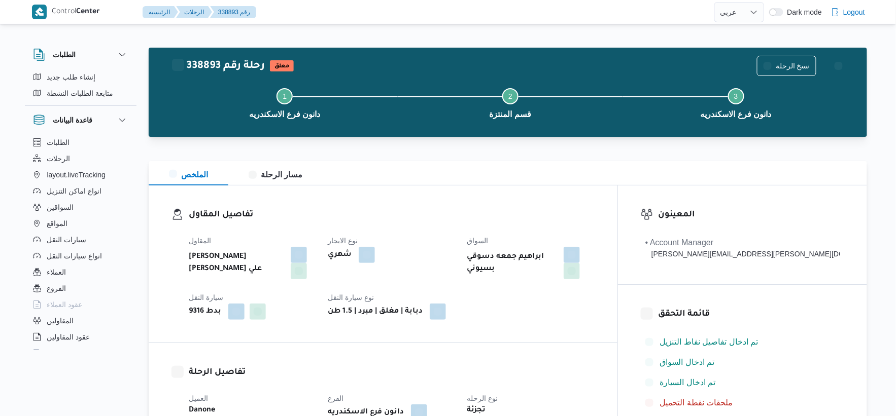
scroll to position [225, 0]
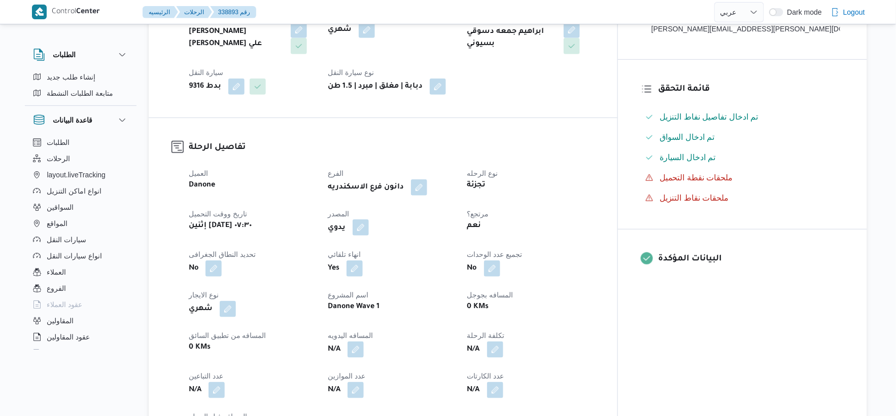
click at [369, 230] on button "button" at bounding box center [361, 228] width 16 height 16
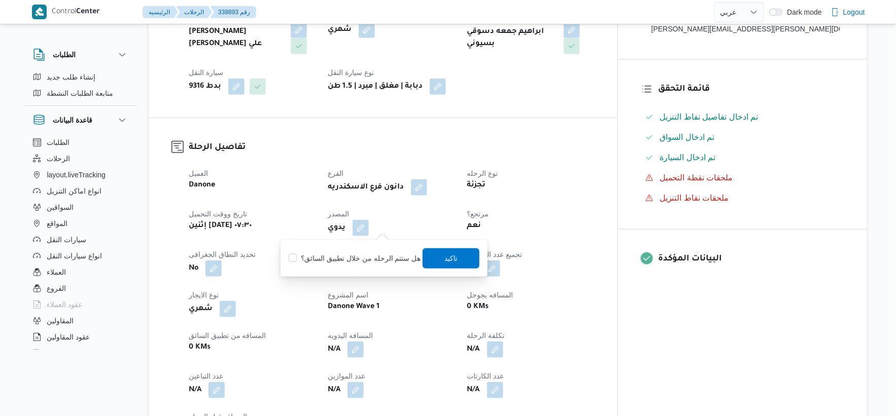
click at [373, 261] on label "هل ستتم الرحله من خلال تطبيق السائق؟" at bounding box center [355, 259] width 132 height 12
checkbox input "true"
click at [454, 261] on span "تاكيد" at bounding box center [451, 258] width 57 height 20
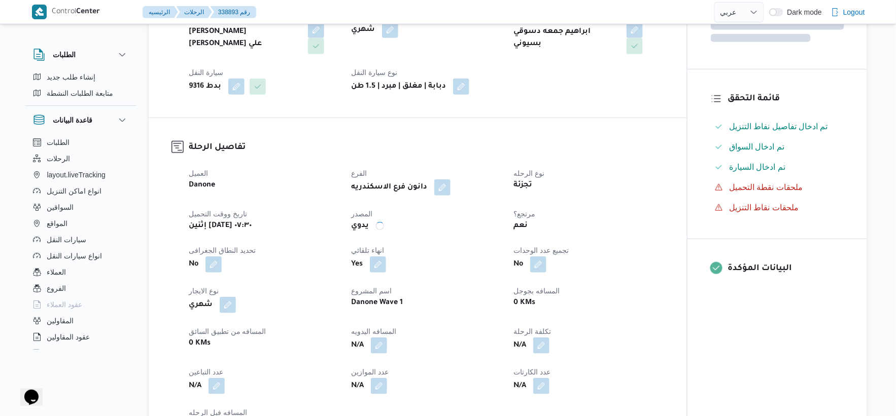
scroll to position [0, 0]
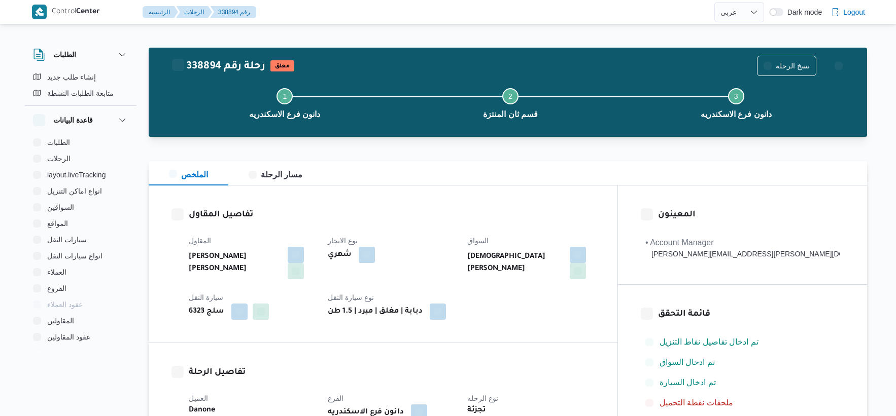
select select "ar"
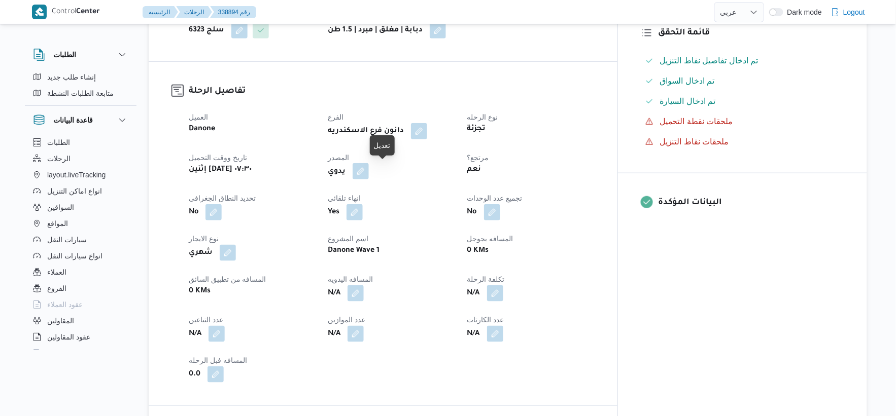
click at [369, 171] on button "button" at bounding box center [361, 171] width 16 height 16
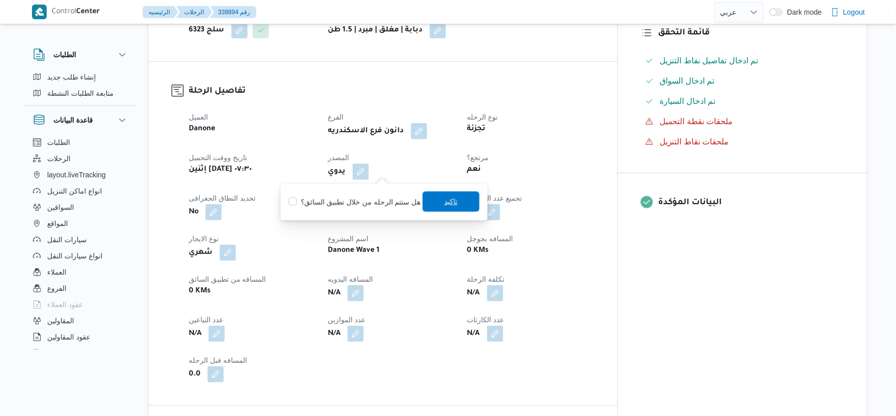
click at [371, 204] on label "هل ستتم الرحله من خلال تطبيق السائق؟" at bounding box center [355, 202] width 132 height 12
click at [467, 197] on span "تاكيد" at bounding box center [451, 202] width 57 height 20
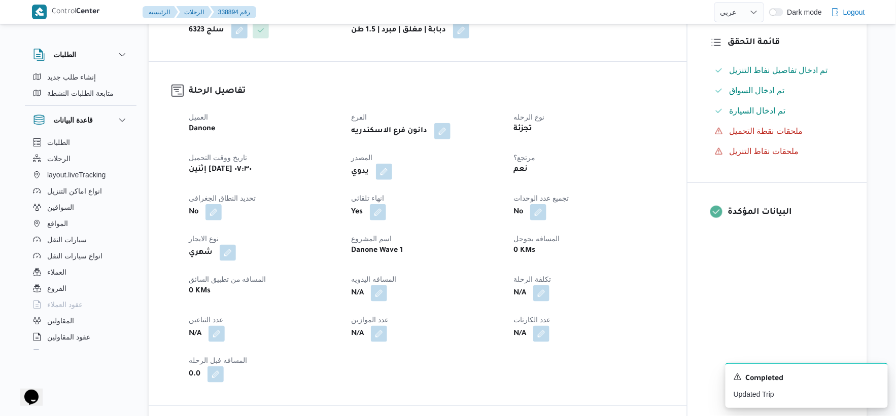
scroll to position [0, 0]
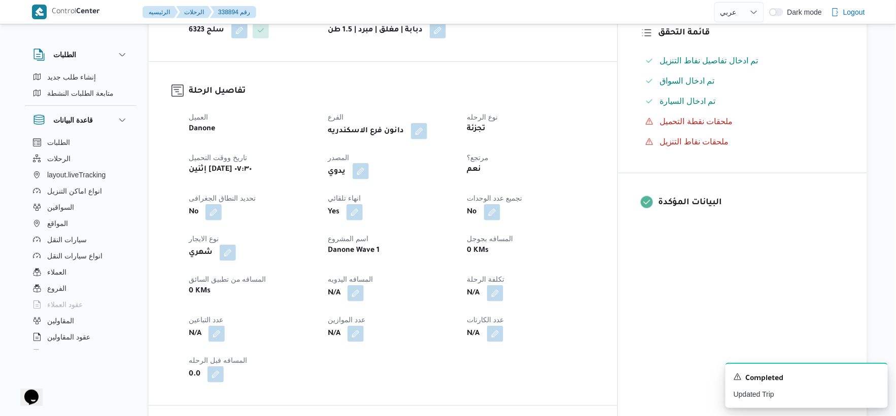
click at [369, 169] on button "button" at bounding box center [361, 171] width 16 height 16
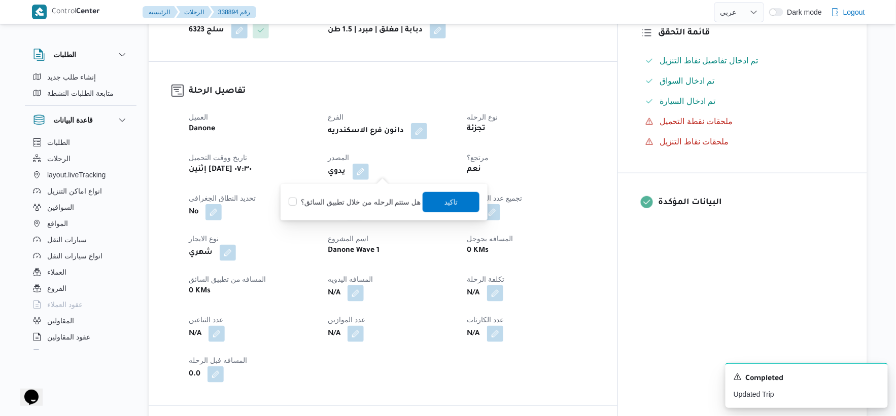
click at [374, 206] on label "هل ستتم الرحله من خلال تطبيق السائق؟" at bounding box center [355, 202] width 132 height 12
checkbox input "true"
click at [446, 193] on span "تاكيد" at bounding box center [451, 202] width 57 height 20
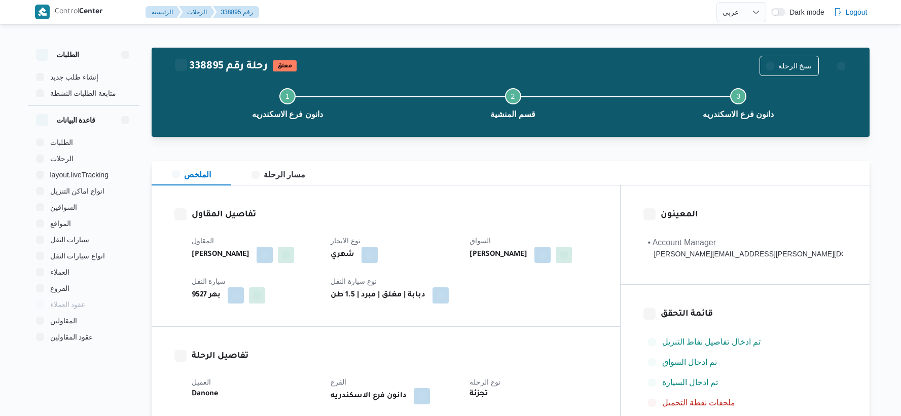
select select "ar"
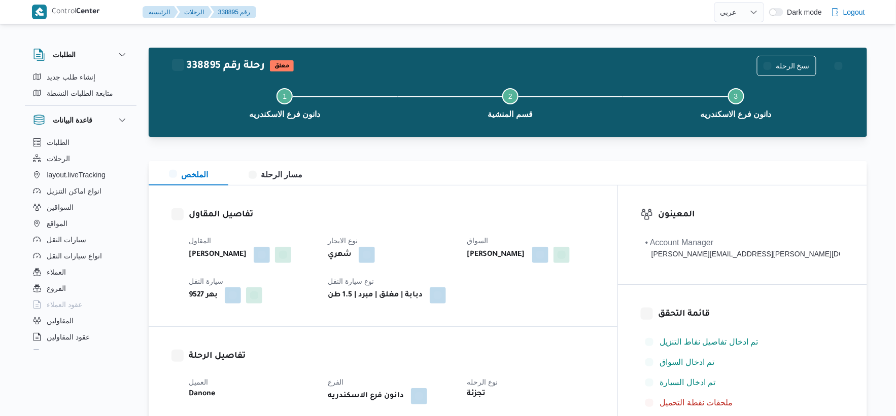
scroll to position [282, 0]
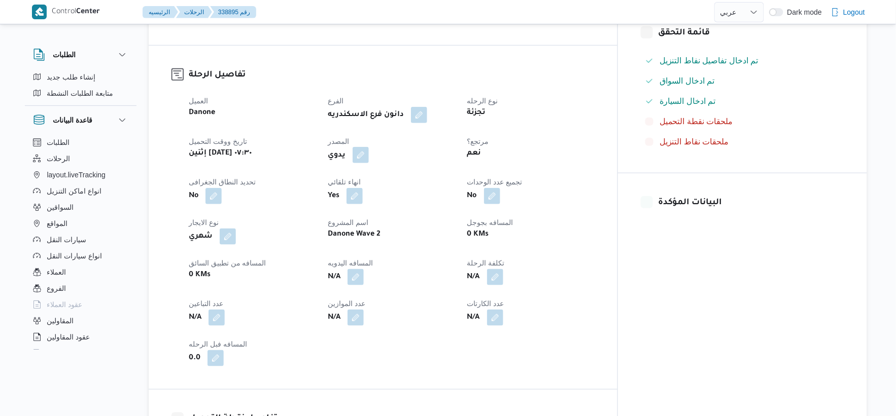
click at [369, 153] on button "button" at bounding box center [361, 155] width 16 height 16
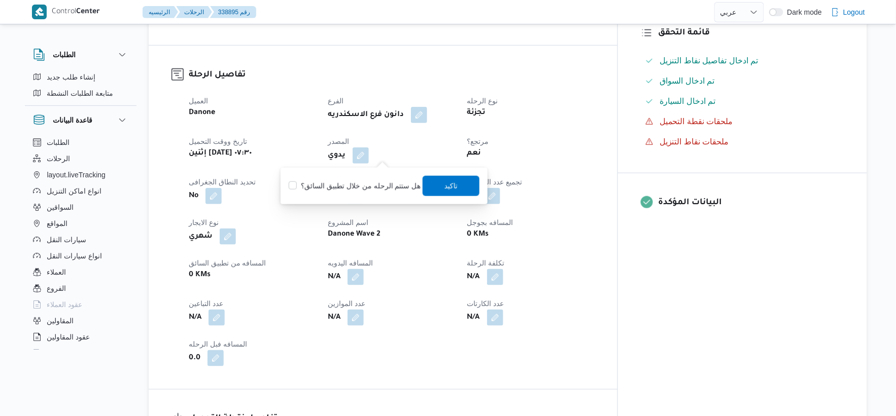
click at [363, 182] on label "هل ستتم الرحله من خلال تطبيق السائق؟" at bounding box center [355, 186] width 132 height 12
checkbox input "true"
click at [434, 185] on span "تاكيد" at bounding box center [451, 185] width 57 height 20
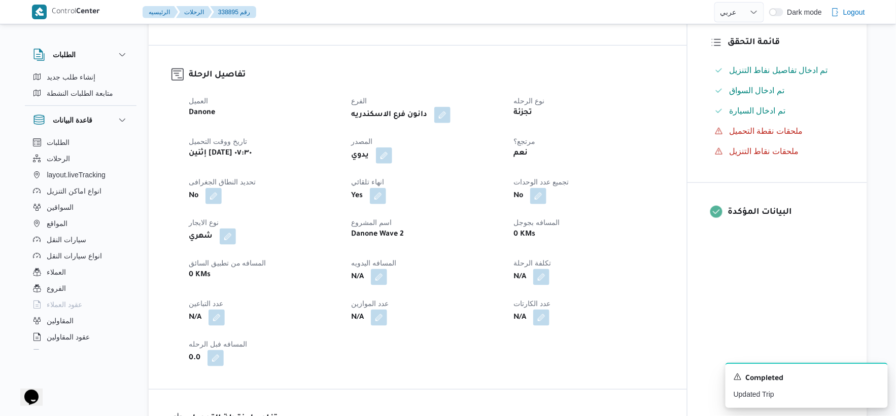
scroll to position [0, 0]
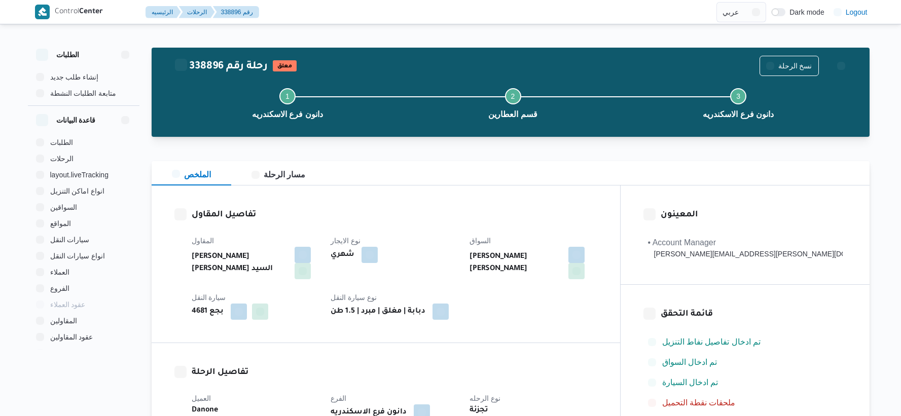
select select "ar"
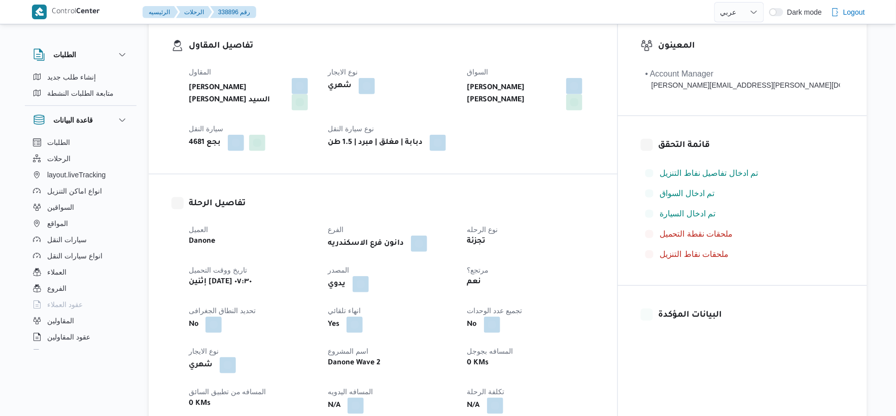
scroll to position [282, 0]
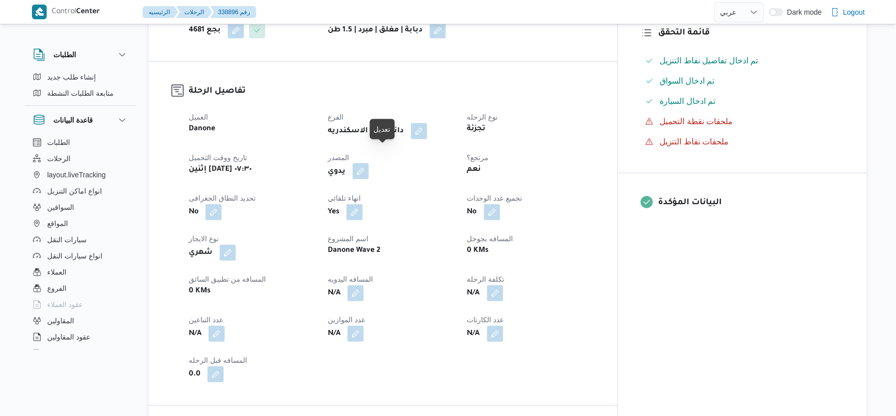
click at [369, 163] on button "button" at bounding box center [361, 171] width 16 height 16
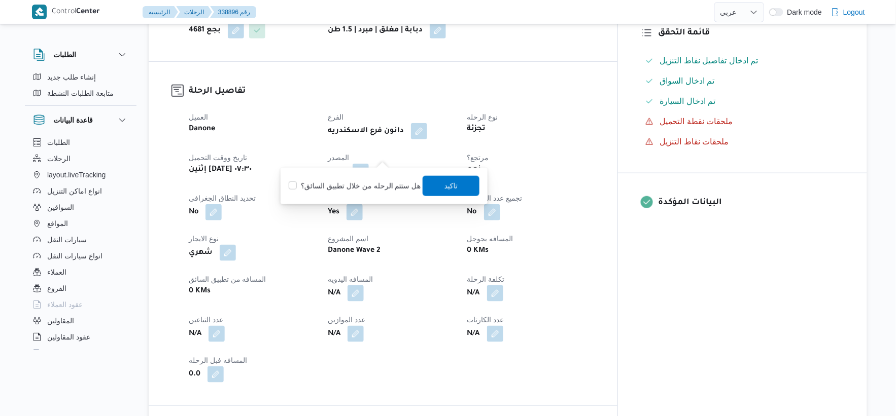
click at [364, 188] on label "هل ستتم الرحله من خلال تطبيق السائق؟" at bounding box center [355, 186] width 132 height 12
checkbox input "true"
click at [433, 184] on span "تاكيد" at bounding box center [451, 185] width 57 height 20
click at [433, 192] on dt "انهاء تلقائي" at bounding box center [391, 198] width 127 height 12
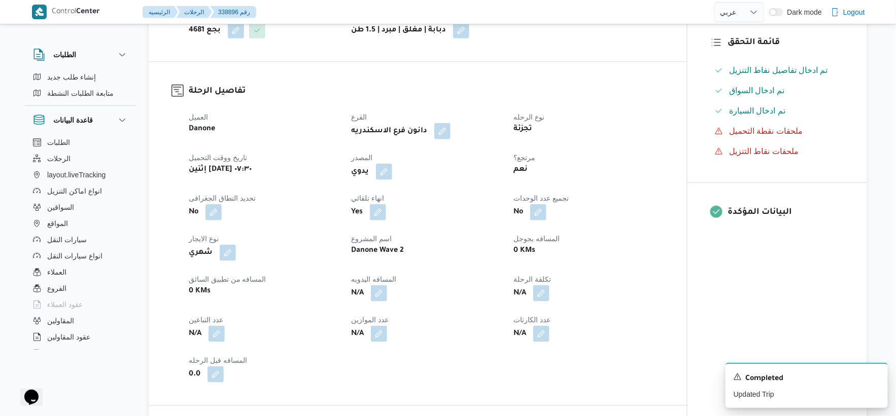
scroll to position [0, 0]
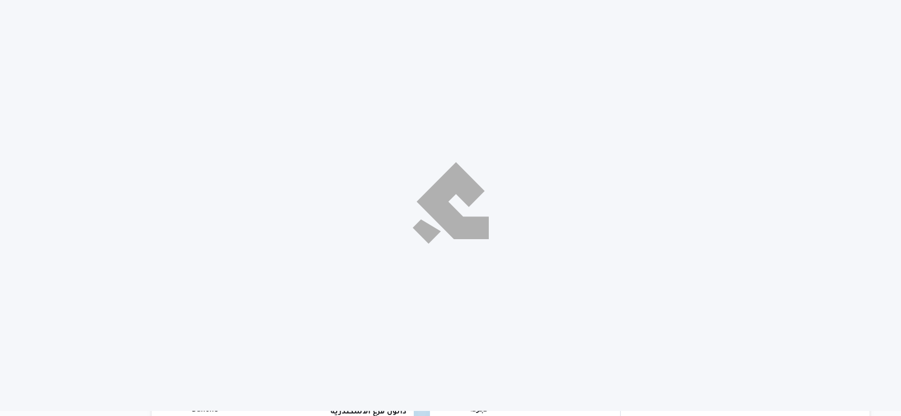
select select "ar"
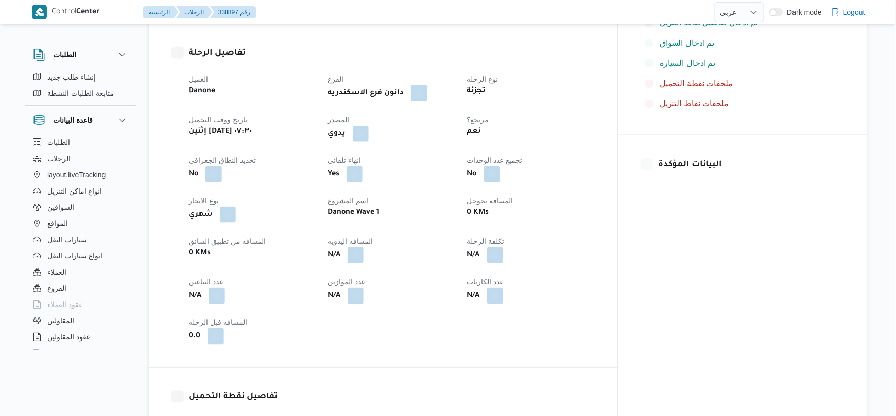
scroll to position [338, 0]
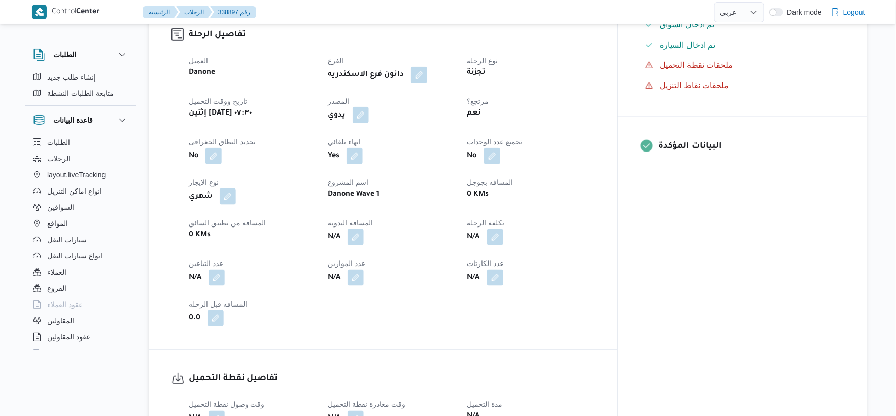
click at [369, 114] on button "button" at bounding box center [361, 115] width 16 height 16
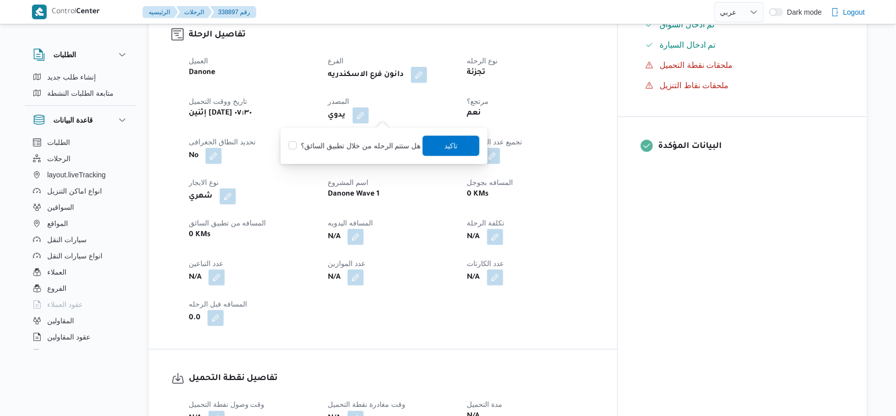
click at [369, 146] on label "هل ستتم الرحله من خلال تطبيق السائق؟" at bounding box center [355, 146] width 132 height 12
checkbox input "true"
click at [445, 138] on span "تاكيد" at bounding box center [451, 145] width 57 height 20
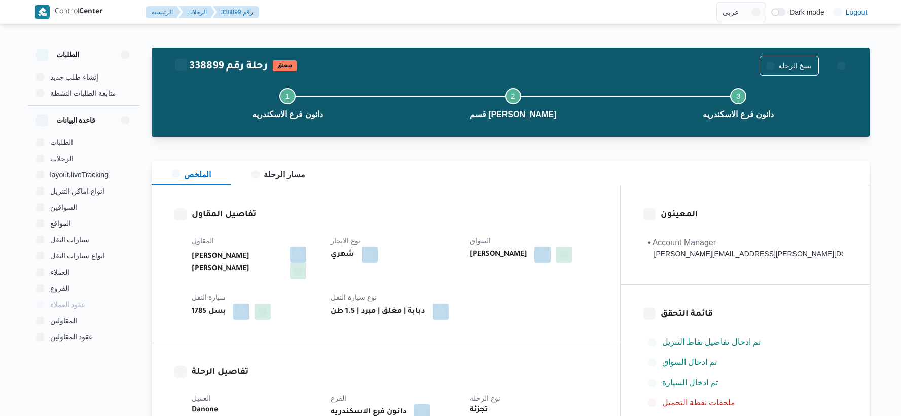
select select "ar"
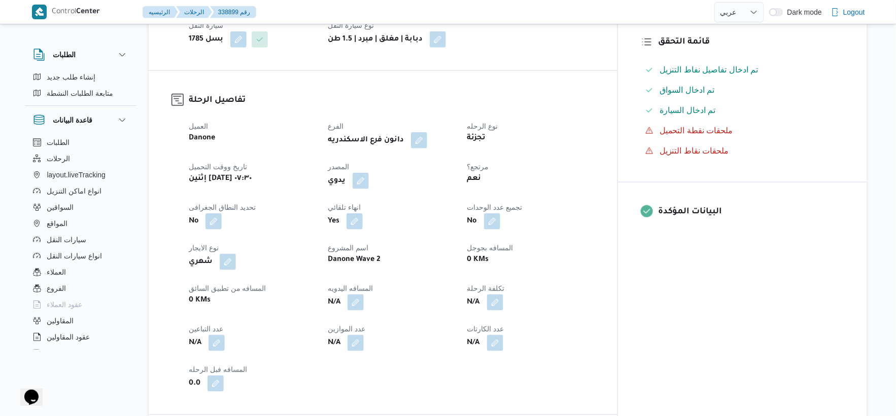
scroll to position [282, 0]
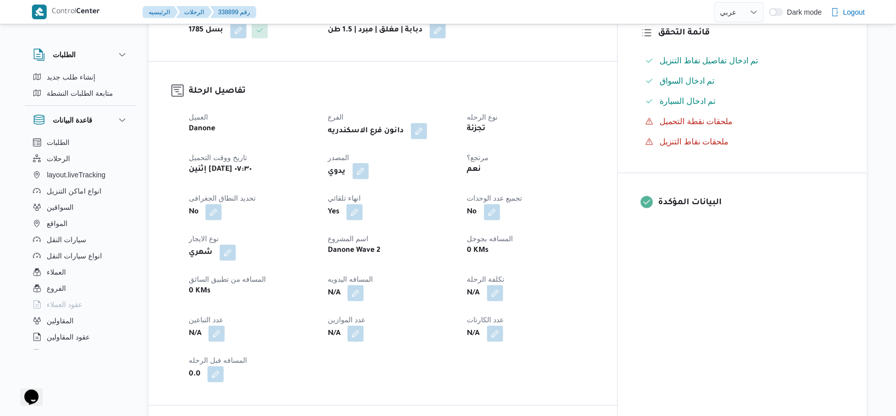
click at [369, 163] on button "button" at bounding box center [361, 171] width 16 height 16
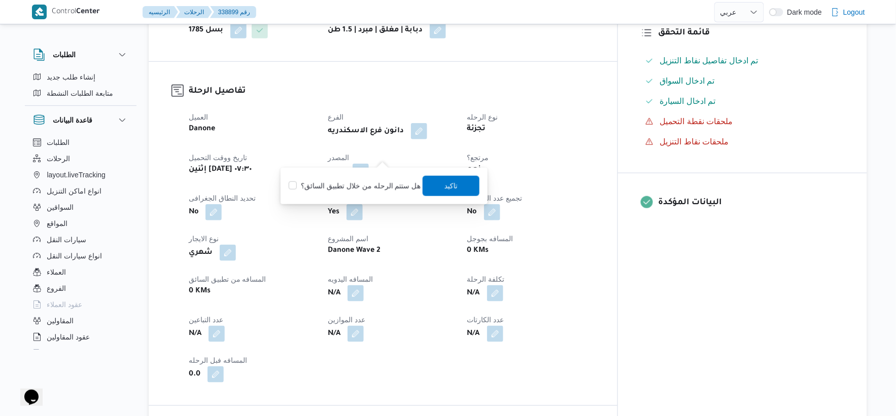
click at [369, 185] on label "هل ستتم الرحله من خلال تطبيق السائق؟" at bounding box center [355, 186] width 132 height 12
checkbox input "true"
click at [435, 188] on span "تاكيد" at bounding box center [451, 185] width 57 height 20
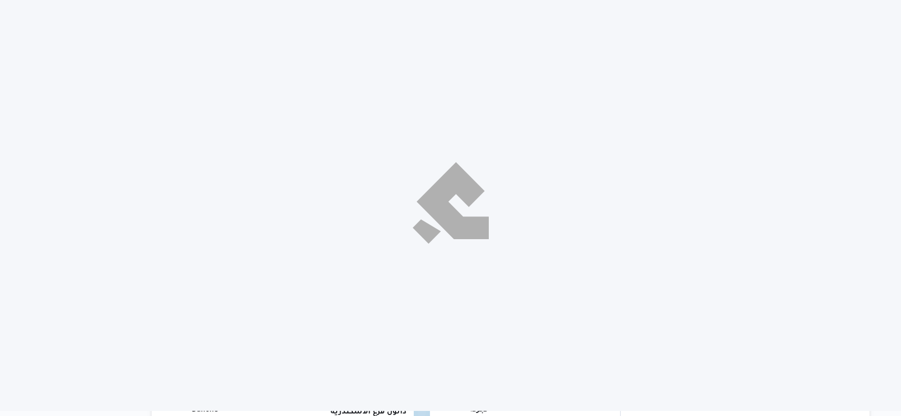
select select "ar"
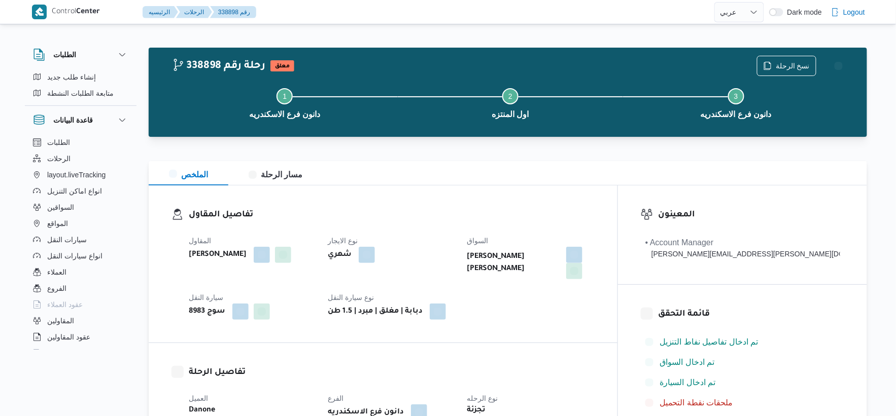
scroll to position [338, 0]
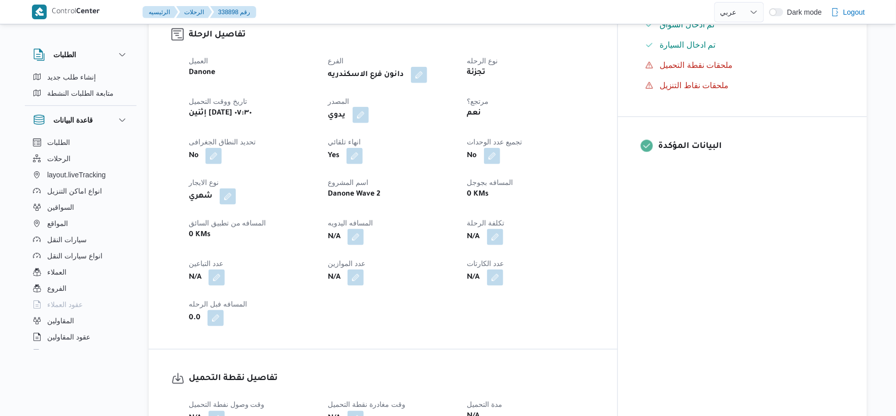
click at [369, 107] on button "button" at bounding box center [361, 115] width 16 height 16
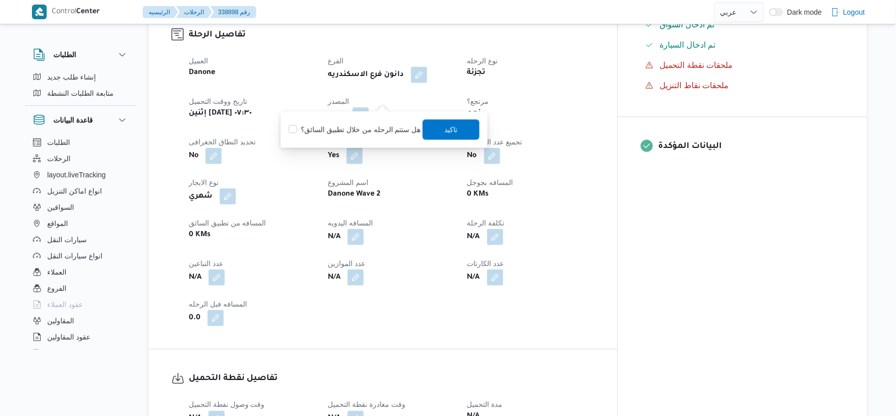
click at [369, 130] on label "هل ستتم الرحله من خلال تطبيق السائق؟" at bounding box center [355, 130] width 132 height 12
checkbox input "true"
click at [449, 117] on div "You are in a dialog. To close this dialog, hit escape. هل ستتم الرحله من خلال ت…" at bounding box center [383, 130] width 207 height 37
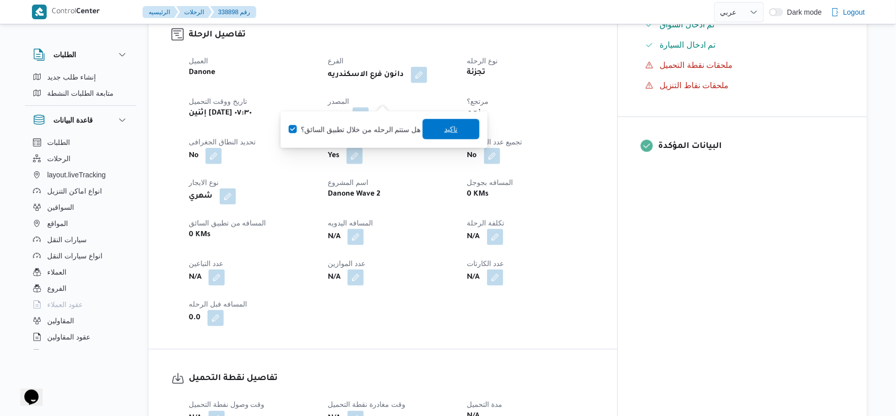
click at [451, 129] on span "تاكيد" at bounding box center [450, 129] width 13 height 12
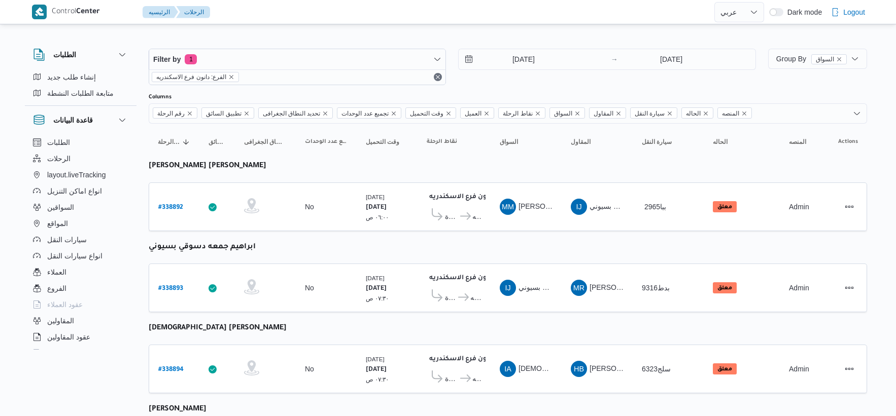
select select "ar"
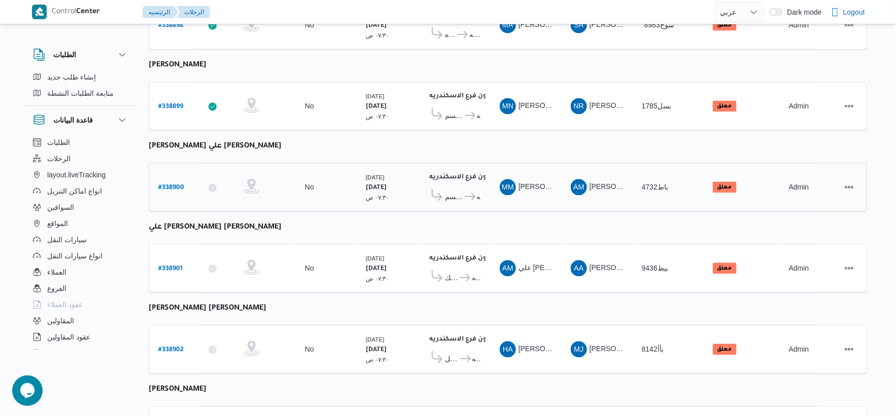
scroll to position [676, 0]
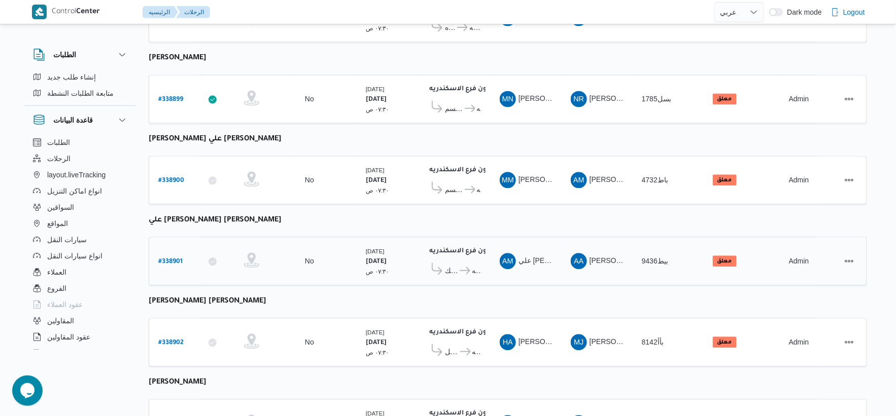
click at [173, 259] on b "# 338901" at bounding box center [170, 262] width 24 height 7
select select "ar"
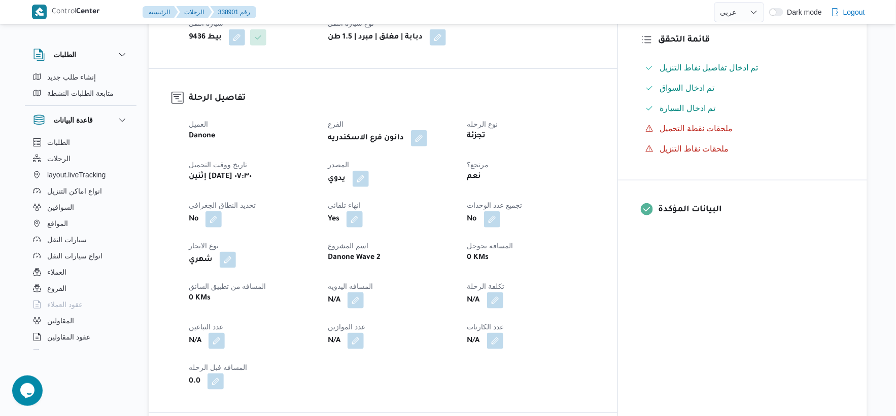
scroll to position [282, 0]
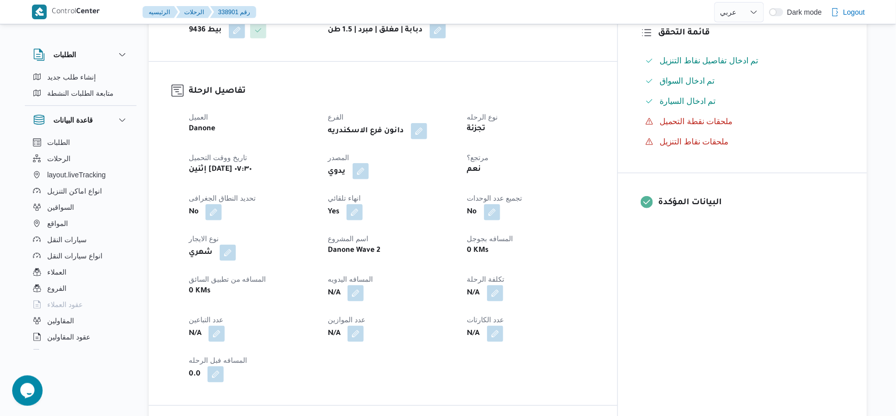
click at [369, 169] on button "button" at bounding box center [361, 171] width 16 height 16
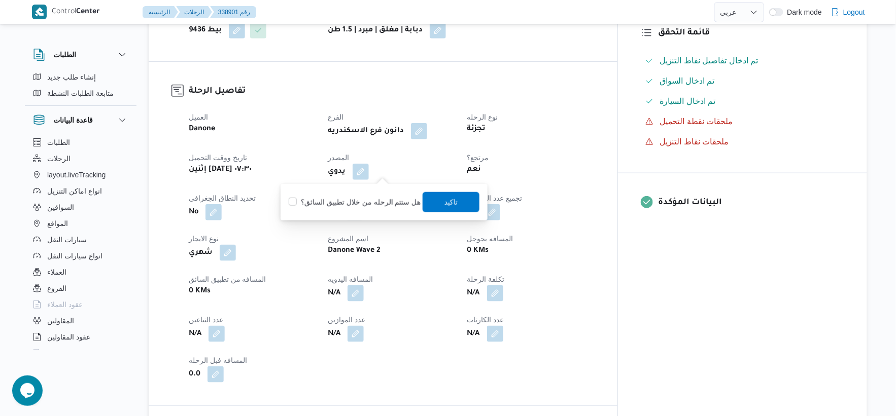
click at [369, 201] on label "هل ستتم الرحله من خلال تطبيق السائق؟" at bounding box center [355, 202] width 132 height 12
checkbox input "true"
click at [444, 200] on span "تاكيد" at bounding box center [450, 202] width 13 height 12
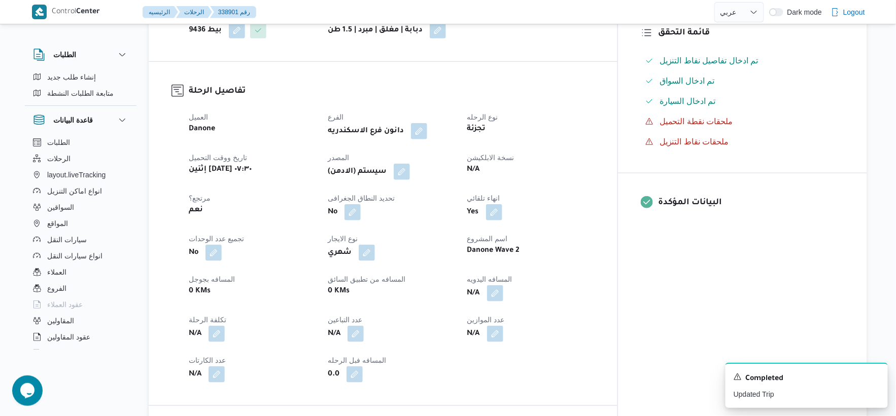
select select "ar"
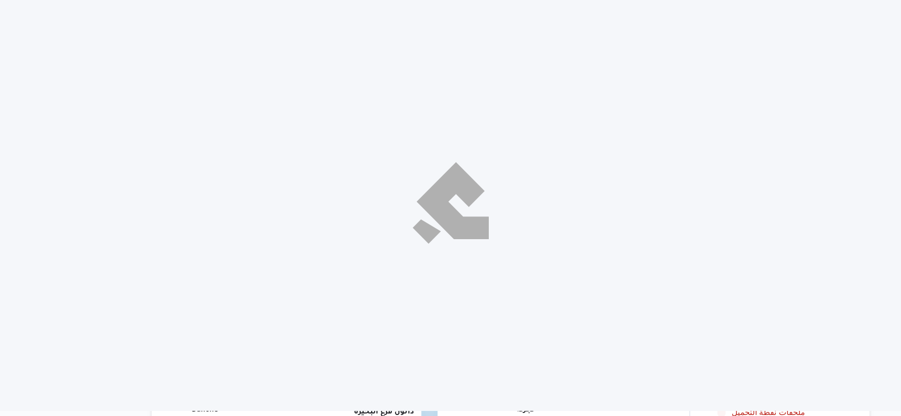
select select "ar"
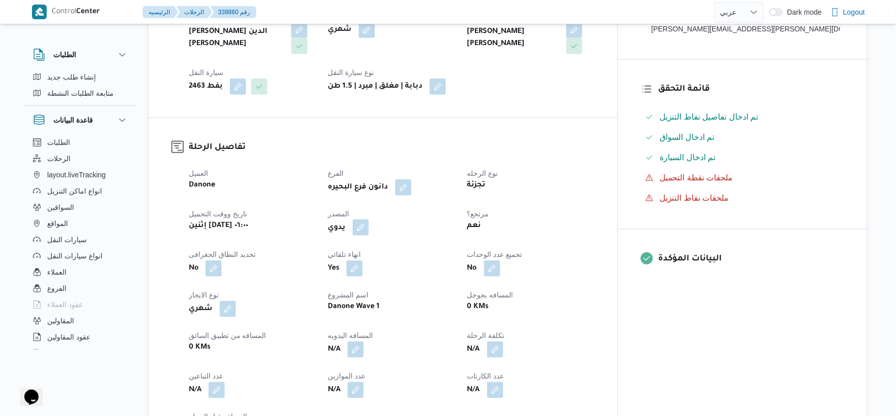
click at [369, 233] on button "button" at bounding box center [361, 228] width 16 height 16
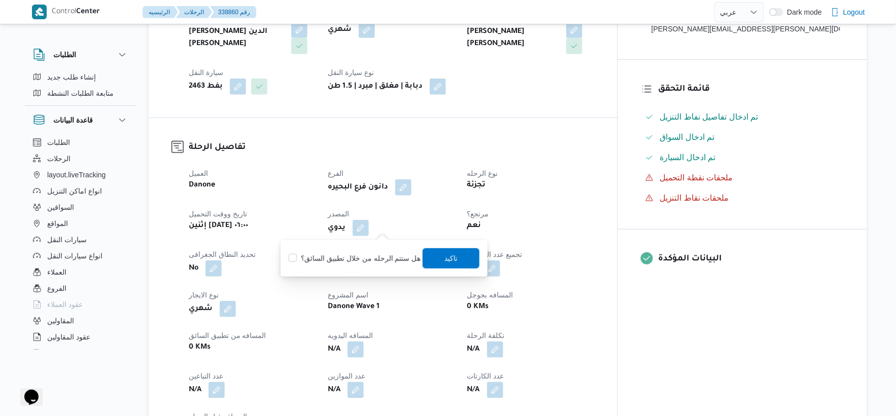
click at [375, 260] on label "هل ستتم الرحله من خلال تطبيق السائق؟" at bounding box center [355, 259] width 132 height 12
checkbox input "true"
click at [462, 254] on span "تاكيد" at bounding box center [451, 258] width 57 height 20
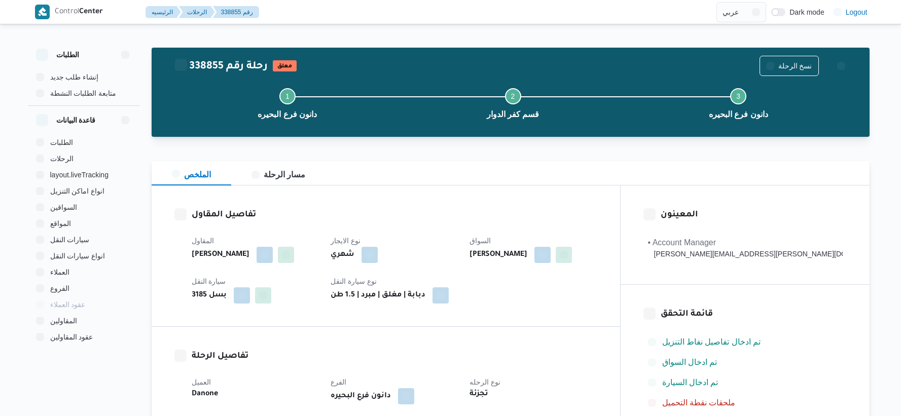
select select "ar"
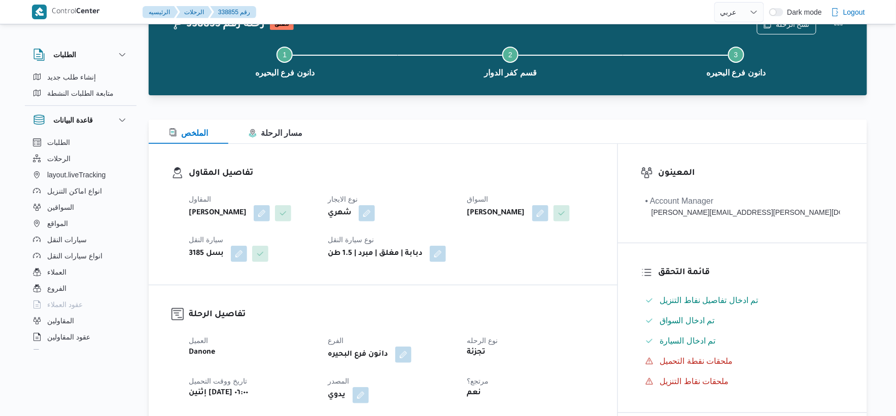
scroll to position [225, 0]
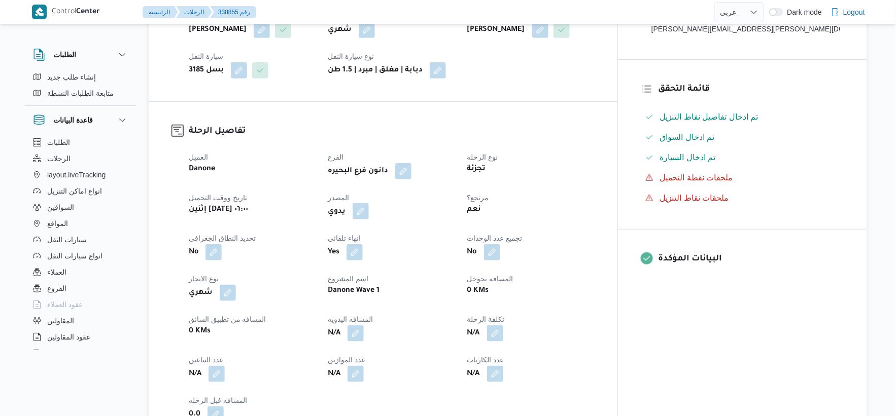
click at [369, 220] on button "button" at bounding box center [361, 211] width 16 height 16
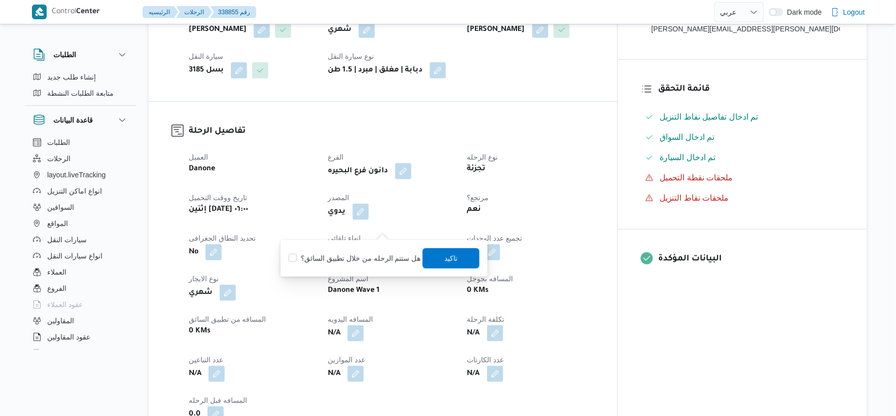
scroll to position [0, 0]
click at [364, 253] on label "هل ستتم الرحله من خلال تطبيق السائق؟" at bounding box center [355, 259] width 132 height 12
checkbox input "true"
click at [441, 250] on span "تاكيد" at bounding box center [451, 258] width 57 height 20
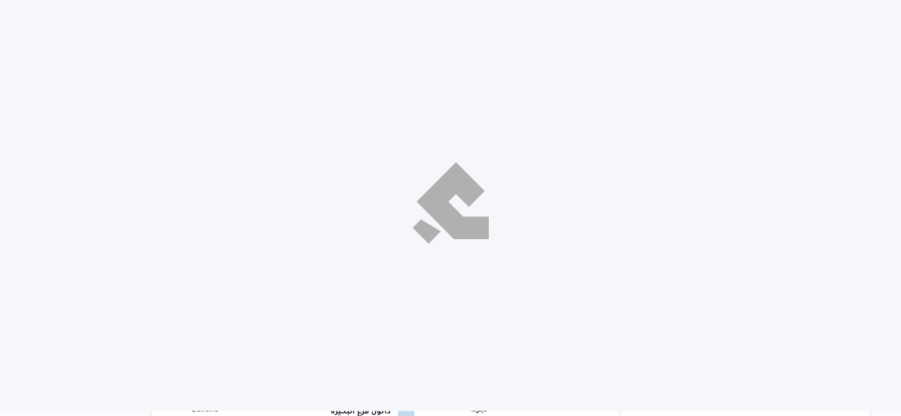
select select "ar"
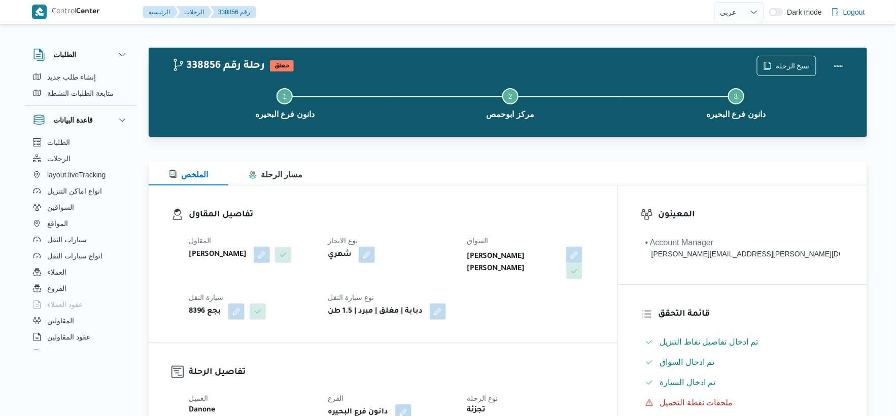
scroll to position [225, 0]
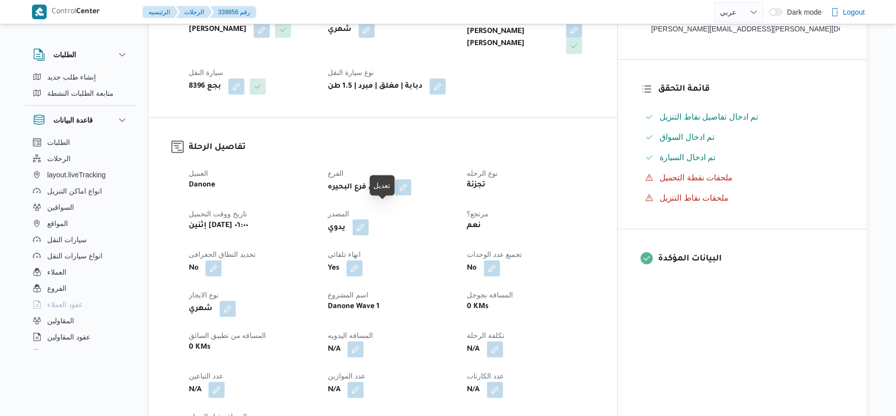
click at [369, 220] on button "button" at bounding box center [361, 228] width 16 height 16
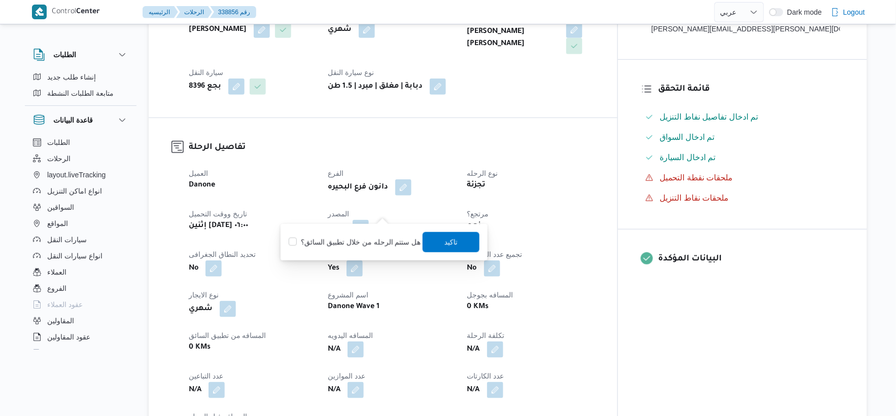
click at [370, 239] on label "هل ستتم الرحله من خلال تطبيق السائق؟" at bounding box center [355, 242] width 132 height 12
checkbox input "true"
click at [431, 236] on span "تاكيد" at bounding box center [451, 242] width 57 height 20
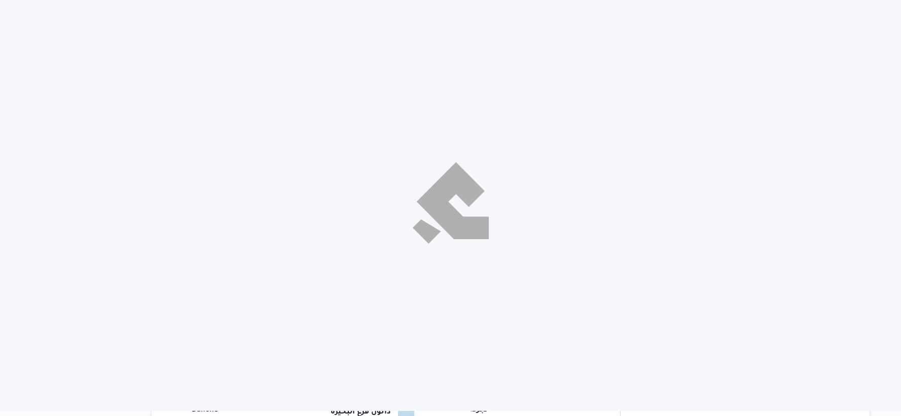
select select "ar"
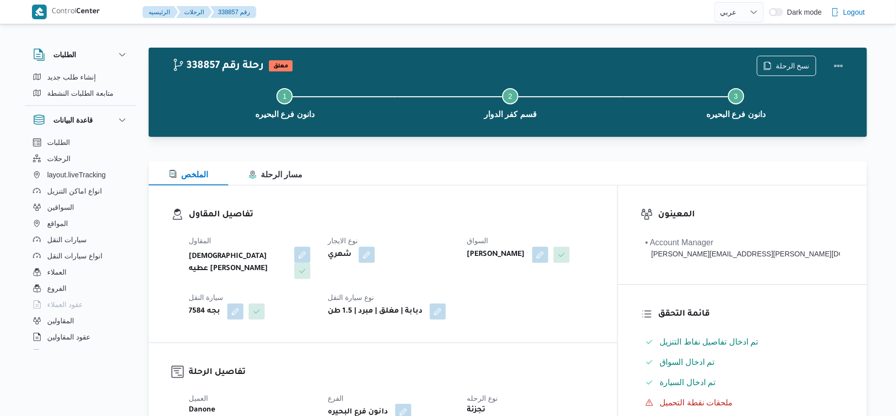
scroll to position [169, 0]
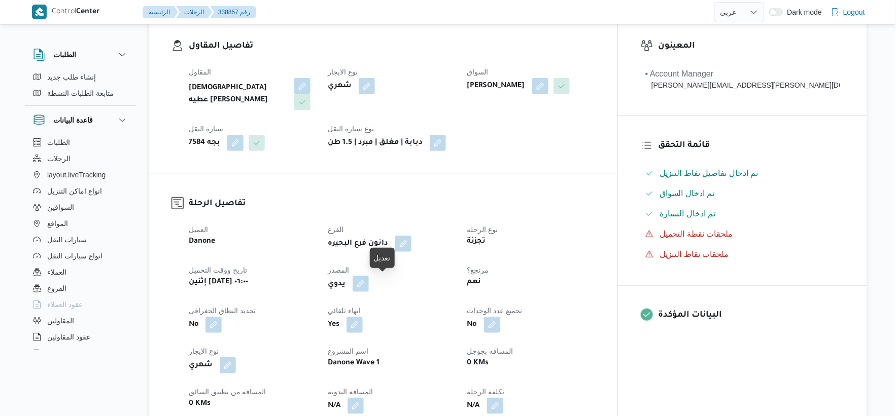
click at [369, 284] on button "button" at bounding box center [361, 284] width 16 height 16
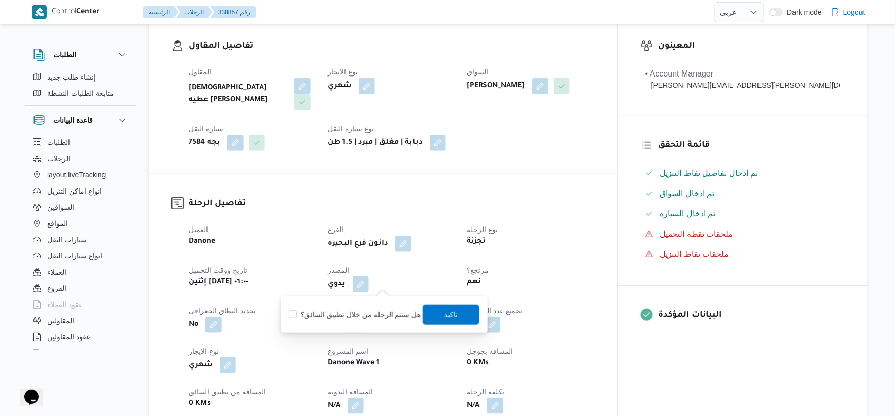
scroll to position [0, 0]
click at [369, 309] on label "هل ستتم الرحله من خلال تطبيق السائق؟" at bounding box center [355, 315] width 132 height 12
checkbox input "true"
click at [458, 317] on span "تاكيد" at bounding box center [451, 314] width 57 height 20
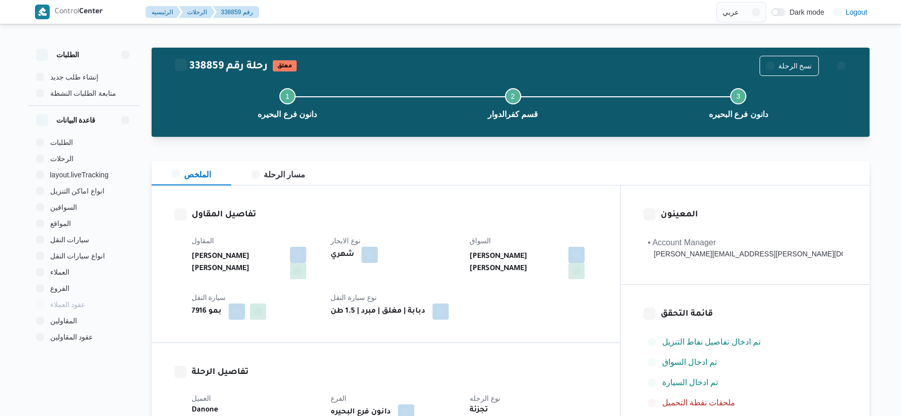
select select "ar"
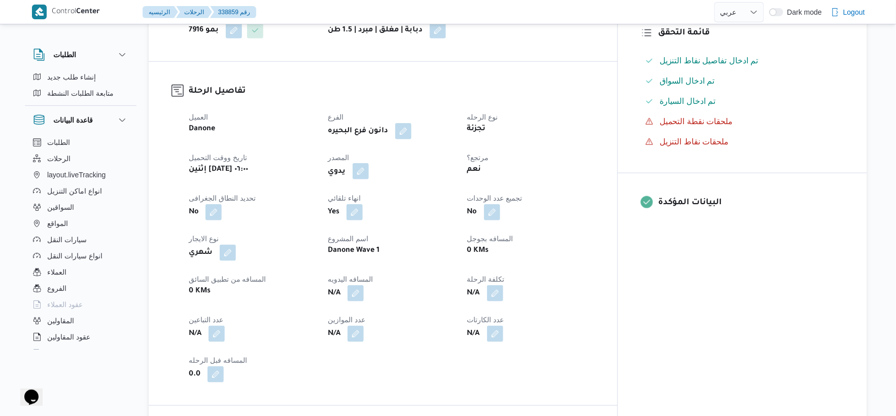
click at [369, 170] on button "button" at bounding box center [361, 171] width 16 height 16
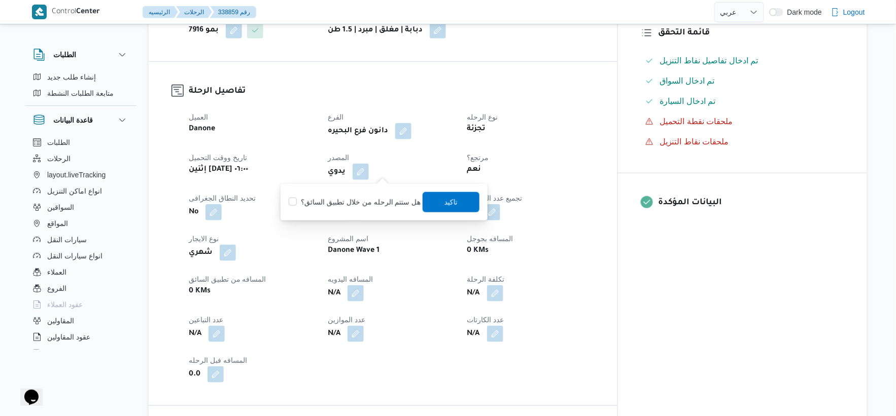
click at [368, 197] on label "هل ستتم الرحله من خلال تطبيق السائق؟" at bounding box center [355, 202] width 132 height 12
checkbox input "true"
click at [463, 197] on span "تاكيد" at bounding box center [451, 202] width 57 height 20
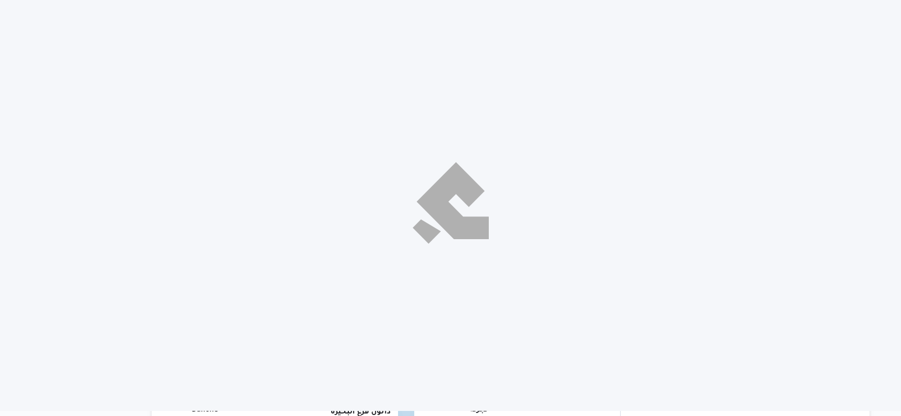
select select "ar"
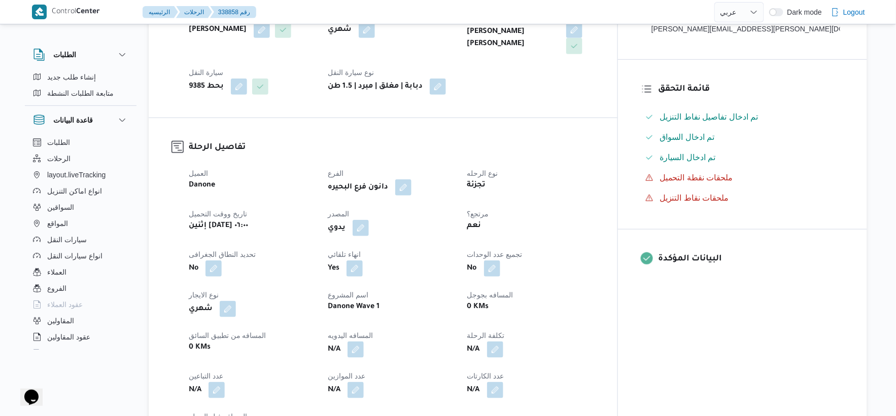
scroll to position [282, 0]
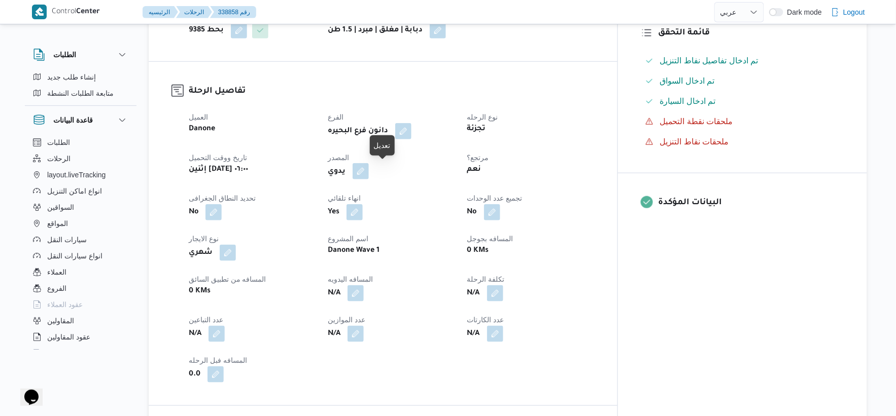
click at [369, 174] on button "button" at bounding box center [361, 171] width 16 height 16
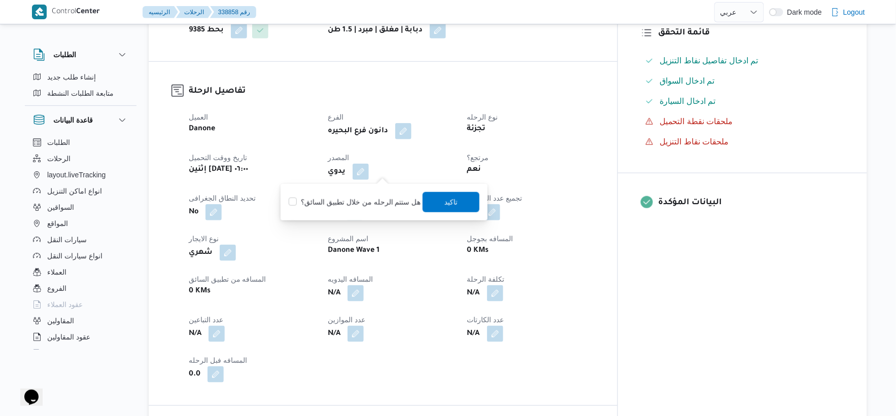
click at [356, 201] on label "هل ستتم الرحله من خلال تطبيق السائق؟" at bounding box center [355, 202] width 132 height 12
checkbox input "true"
click at [446, 196] on span "تاكيد" at bounding box center [450, 202] width 13 height 12
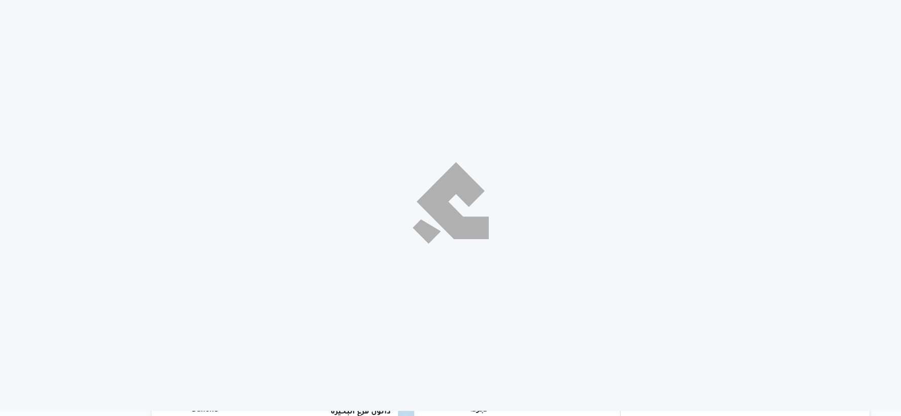
select select "ar"
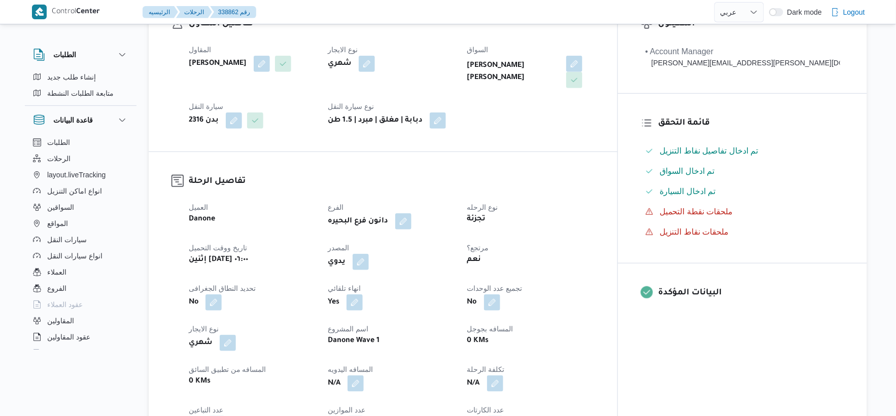
scroll to position [338, 0]
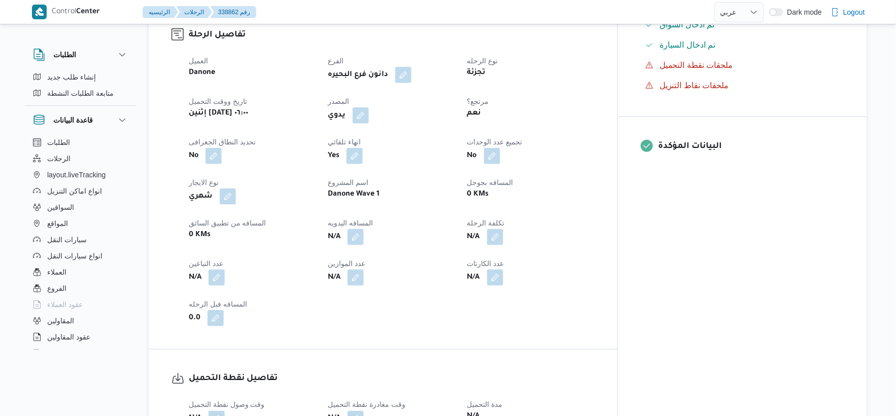
click at [369, 112] on button "button" at bounding box center [361, 116] width 16 height 16
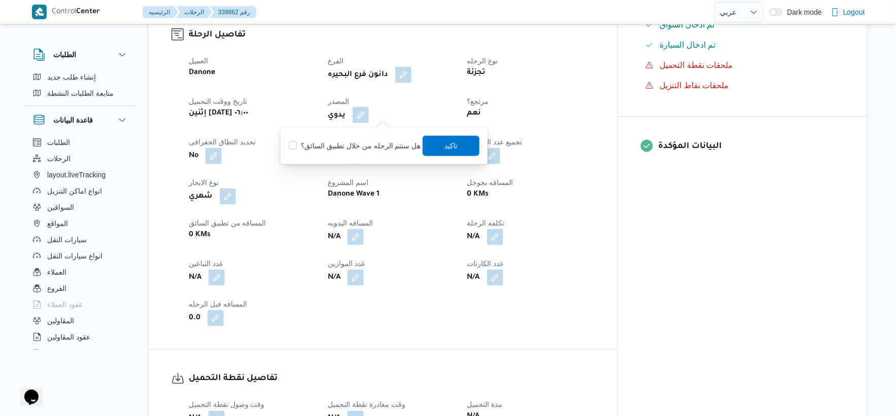
scroll to position [0, 0]
click at [362, 142] on label "هل ستتم الرحله من خلال تطبيق السائق؟" at bounding box center [355, 146] width 132 height 12
checkbox input "true"
click at [444, 144] on span "تاكيد" at bounding box center [450, 145] width 13 height 12
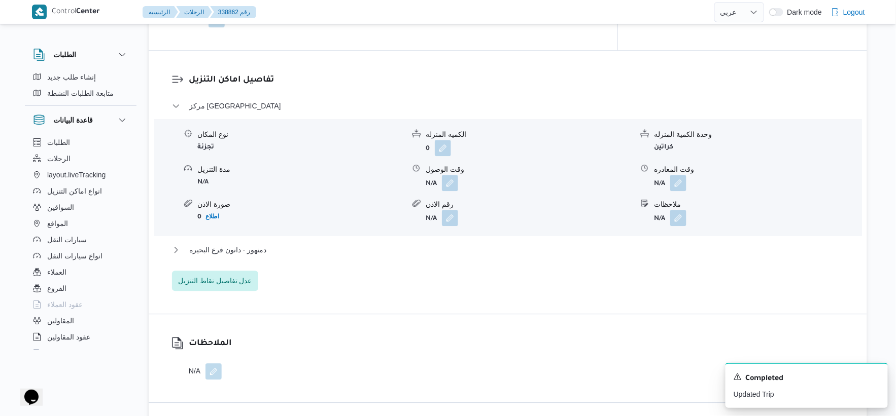
scroll to position [845, 0]
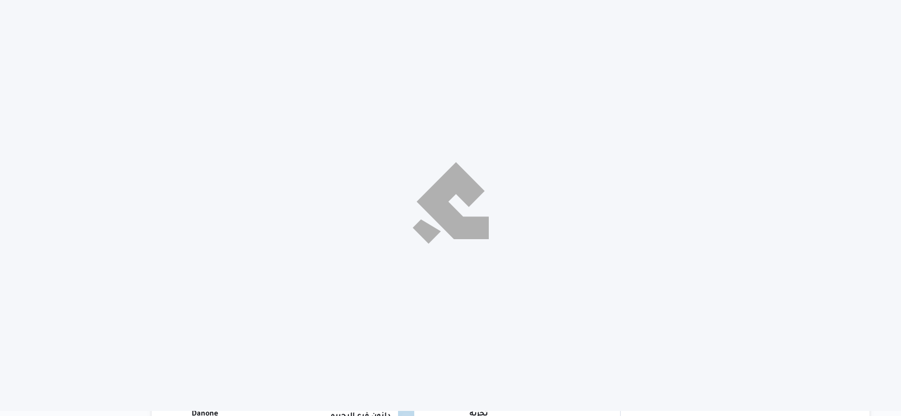
select select "ar"
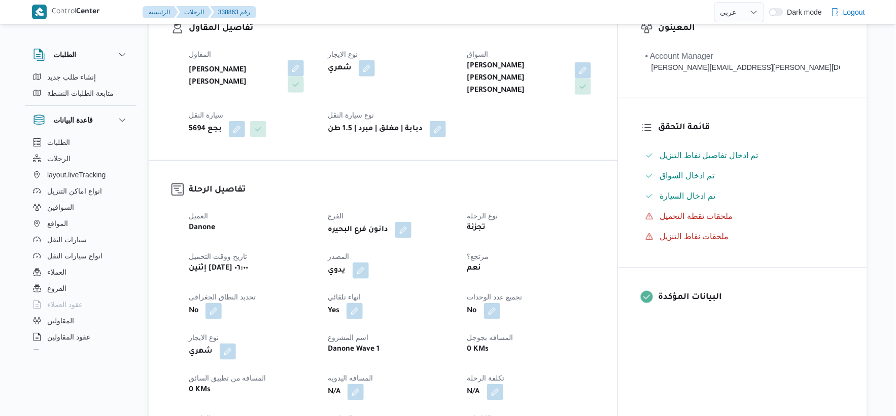
scroll to position [338, 0]
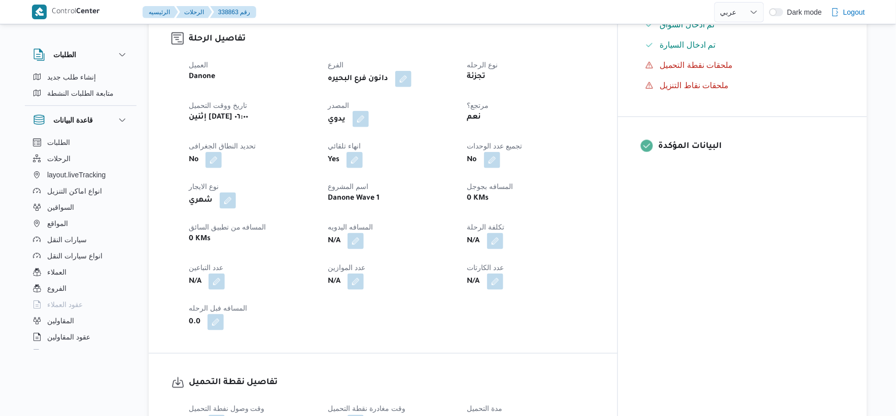
click at [369, 113] on button "button" at bounding box center [361, 119] width 16 height 16
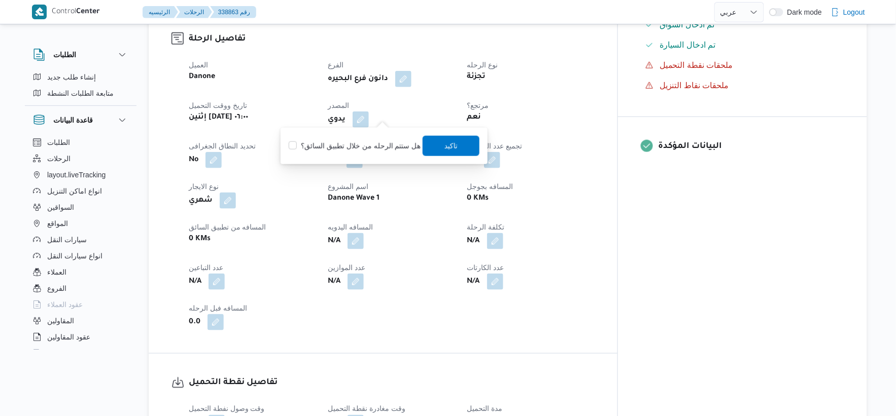
click at [377, 144] on label "هل ستتم الرحله من خلال تطبيق السائق؟" at bounding box center [355, 146] width 132 height 12
checkbox input "true"
click at [444, 144] on span "تاكيد" at bounding box center [450, 145] width 13 height 12
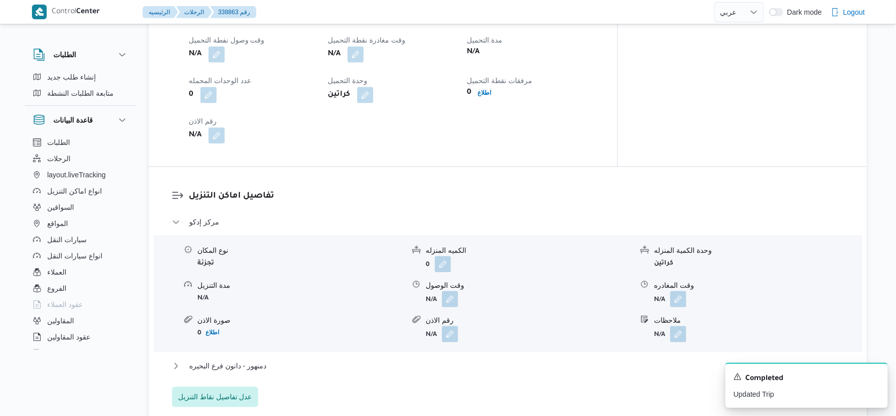
scroll to position [732, 0]
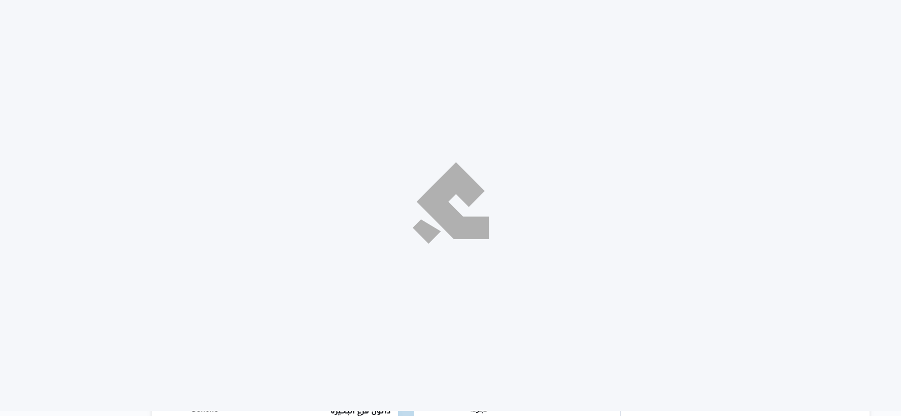
select select "ar"
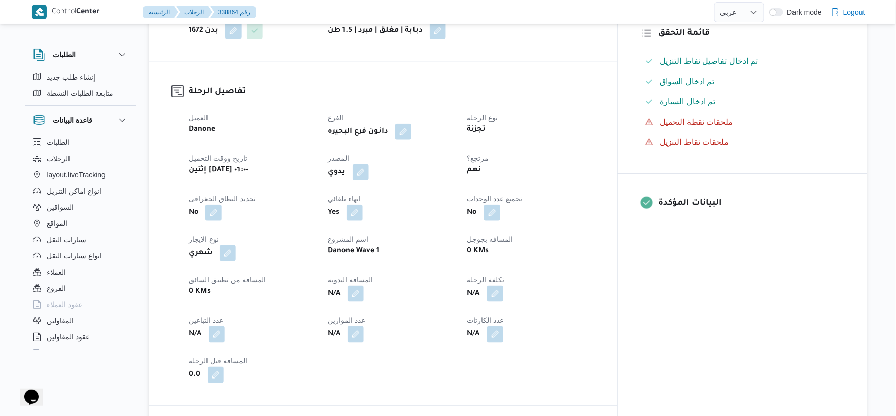
scroll to position [282, 0]
click at [369, 178] on button "button" at bounding box center [361, 171] width 16 height 16
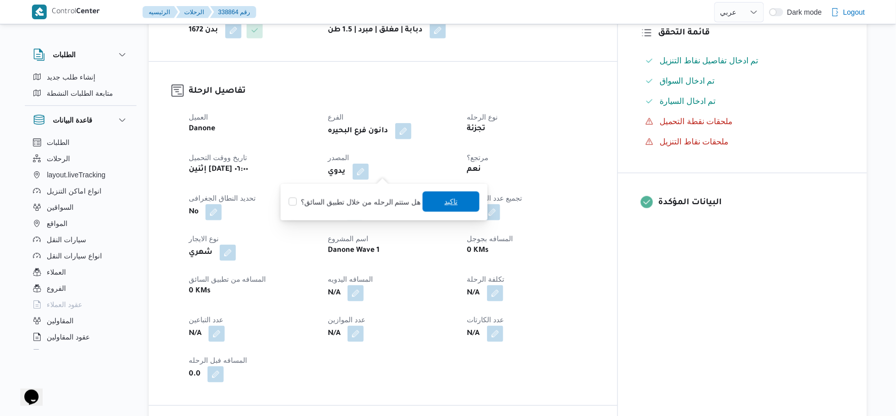
drag, startPoint x: 367, startPoint y: 204, endPoint x: 430, endPoint y: 200, distance: 63.0
click at [367, 204] on label "هل ستتم الرحله من خلال تطبيق السائق؟" at bounding box center [355, 202] width 132 height 12
checkbox input "true"
click at [472, 200] on span "تاكيد" at bounding box center [451, 202] width 57 height 20
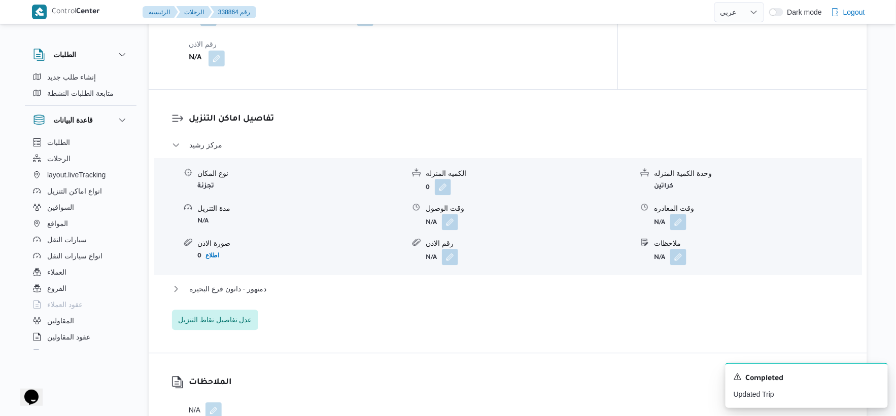
scroll to position [789, 0]
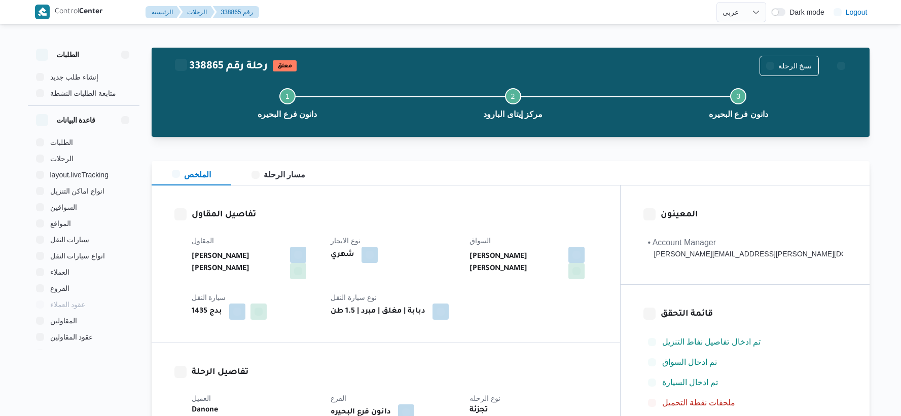
select select "ar"
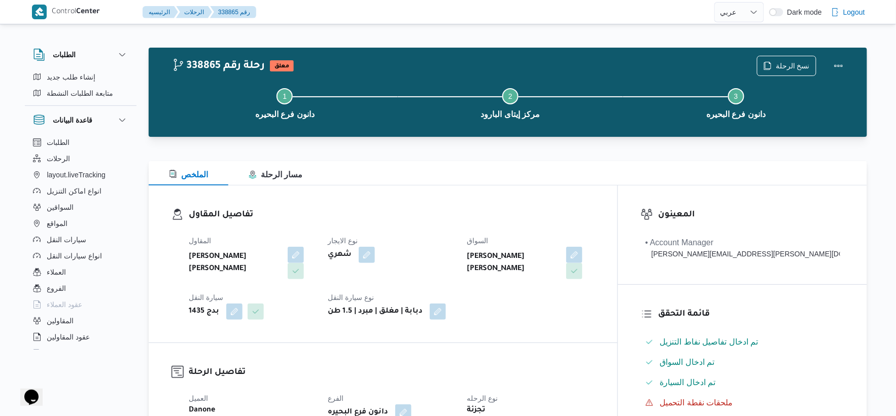
scroll to position [338, 0]
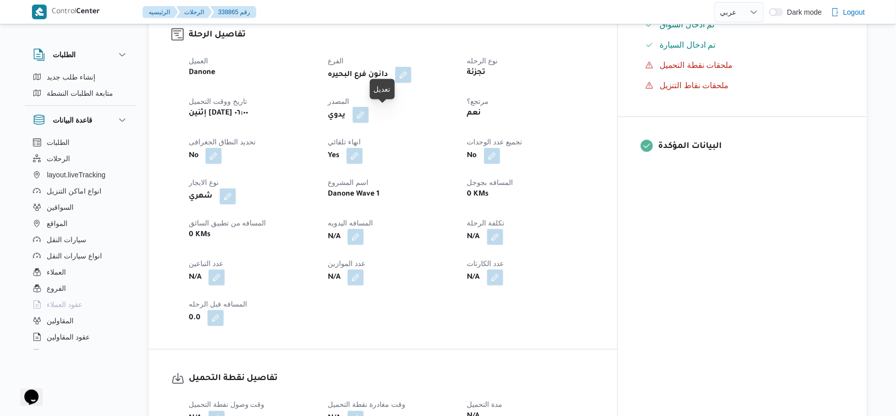
click at [369, 113] on button "button" at bounding box center [361, 115] width 16 height 16
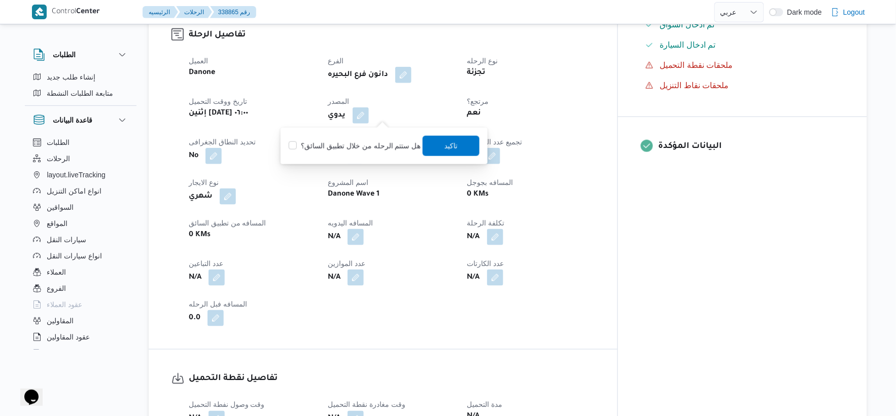
click at [361, 142] on label "هل ستتم الرحله من خلال تطبيق السائق؟" at bounding box center [355, 146] width 132 height 12
checkbox input "true"
click at [434, 143] on span "تاكيد" at bounding box center [451, 145] width 57 height 20
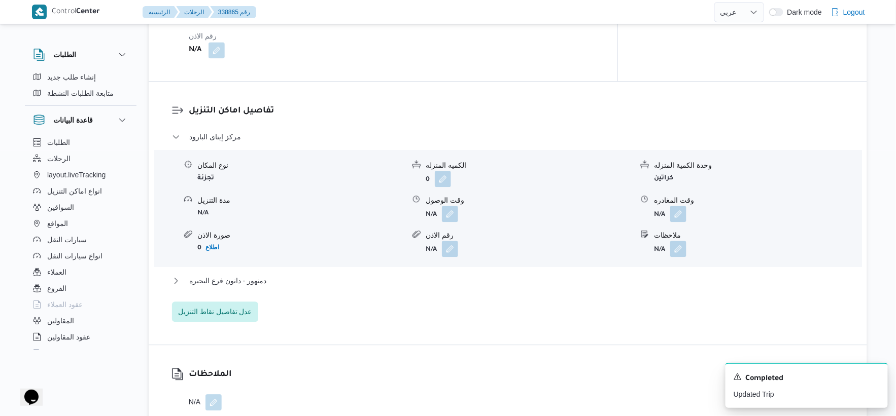
scroll to position [789, 0]
